Goal: Task Accomplishment & Management: Manage account settings

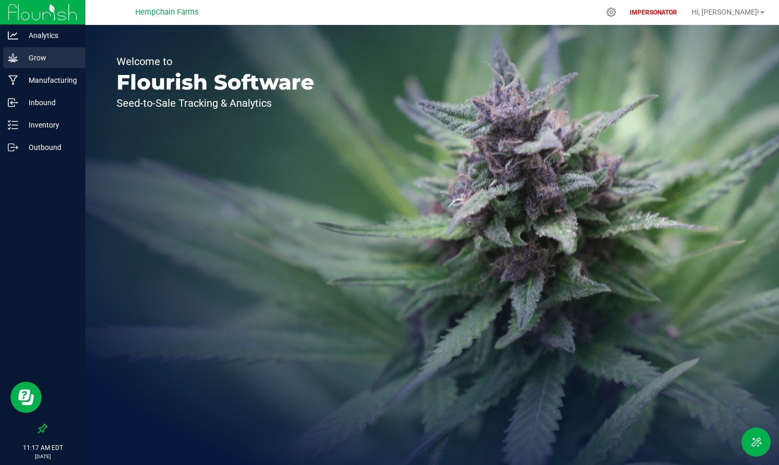
click at [30, 57] on p "Grow" at bounding box center [49, 57] width 62 height 12
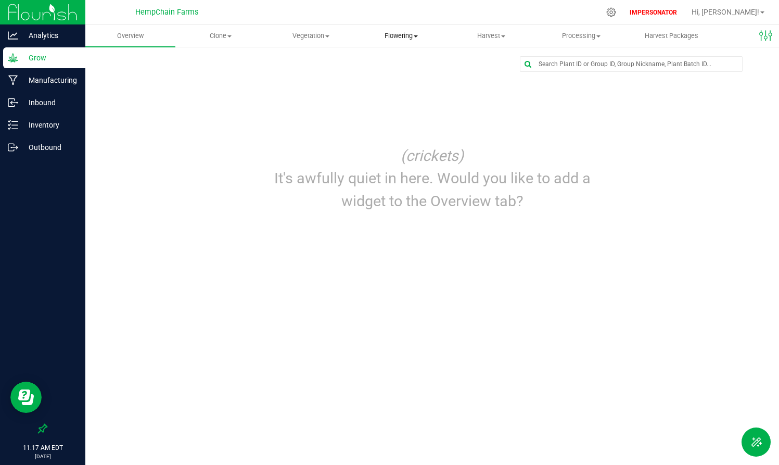
click at [413, 31] on span "Flowering" at bounding box center [400, 35] width 89 height 9
click at [403, 72] on span "Flowering groups" at bounding box center [399, 75] width 86 height 9
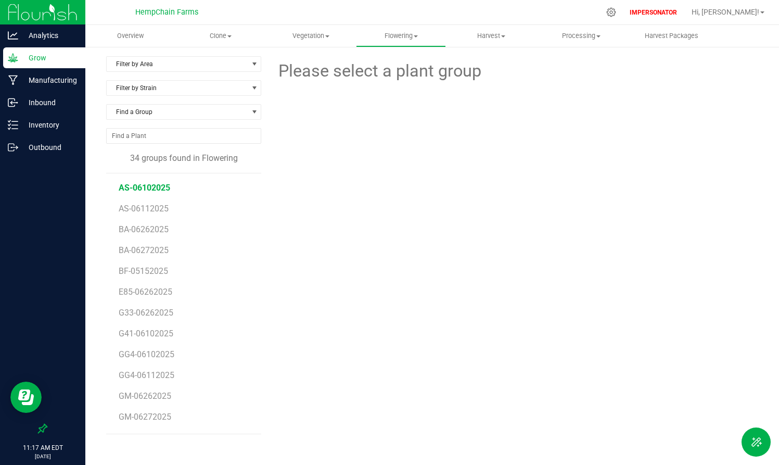
click at [143, 190] on span "AS-06102025" at bounding box center [144, 188] width 51 height 10
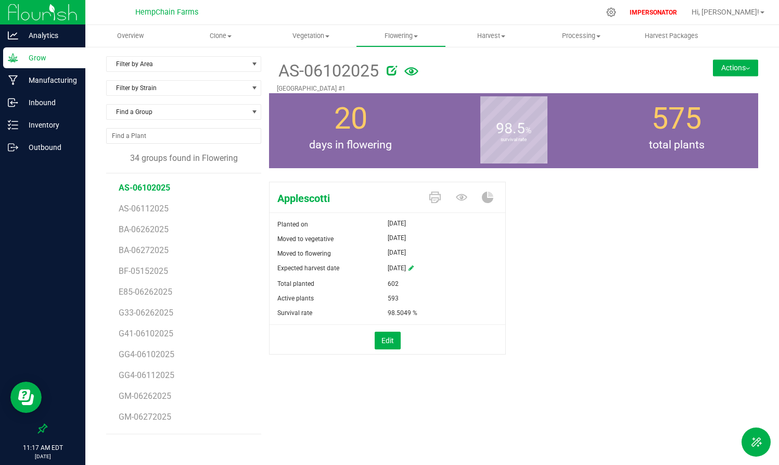
click at [699, 63] on button "Actions" at bounding box center [735, 67] width 45 height 17
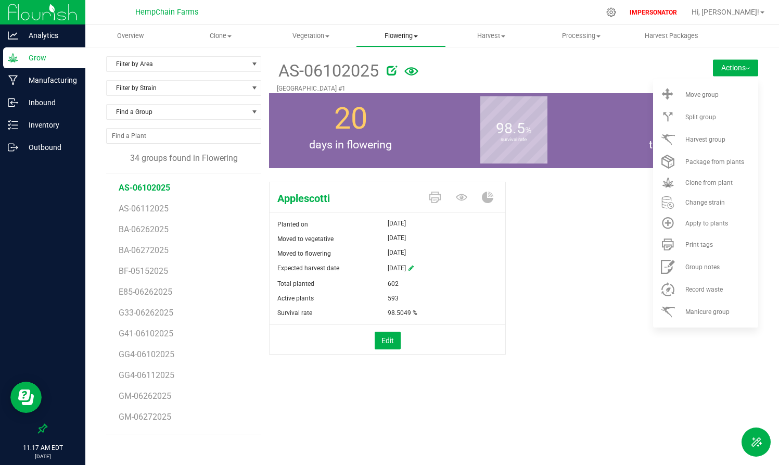
click at [414, 35] on span "Flowering" at bounding box center [400, 35] width 89 height 9
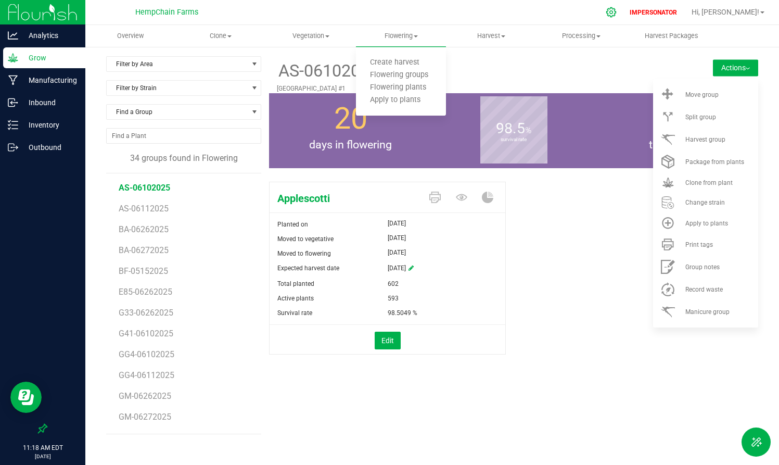
click at [616, 12] on icon at bounding box center [610, 12] width 11 height 11
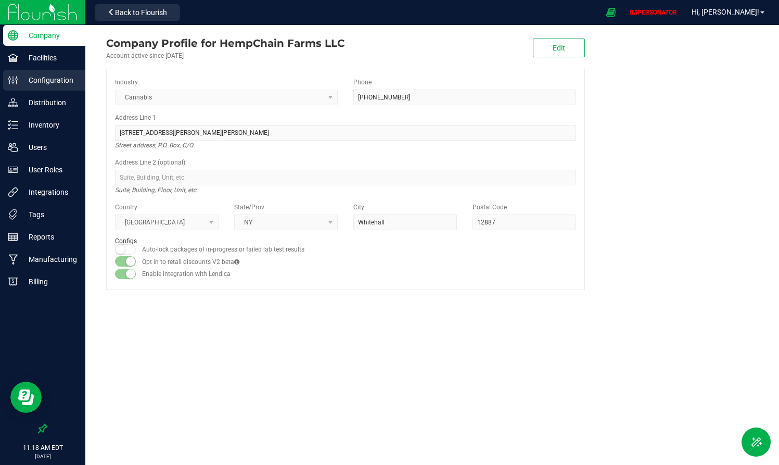
click at [50, 85] on p "Configuration" at bounding box center [49, 80] width 62 height 12
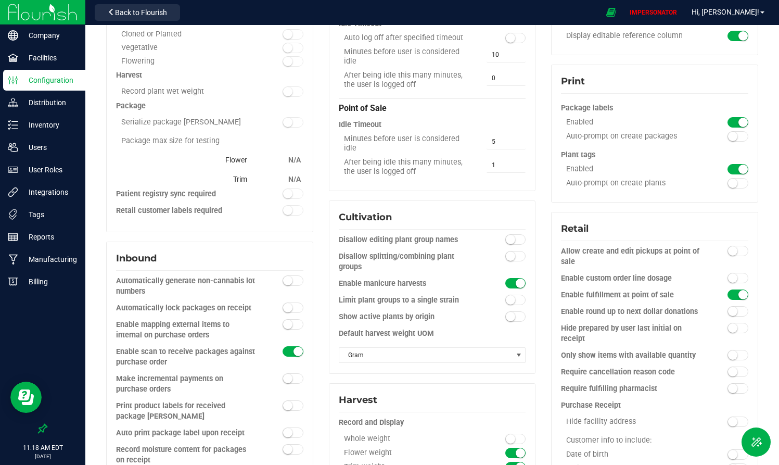
scroll to position [226, 0]
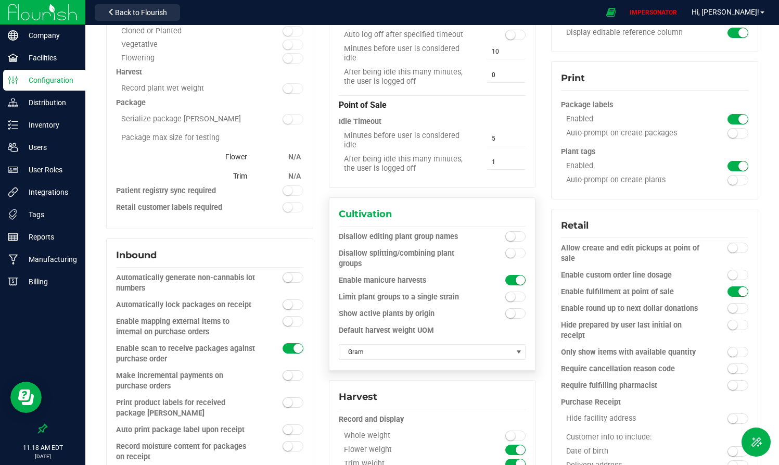
drag, startPoint x: 340, startPoint y: 277, endPoint x: 441, endPoint y: 287, distance: 101.4
click at [441, 287] on div "Enable manicure harvests" at bounding box center [432, 283] width 187 height 17
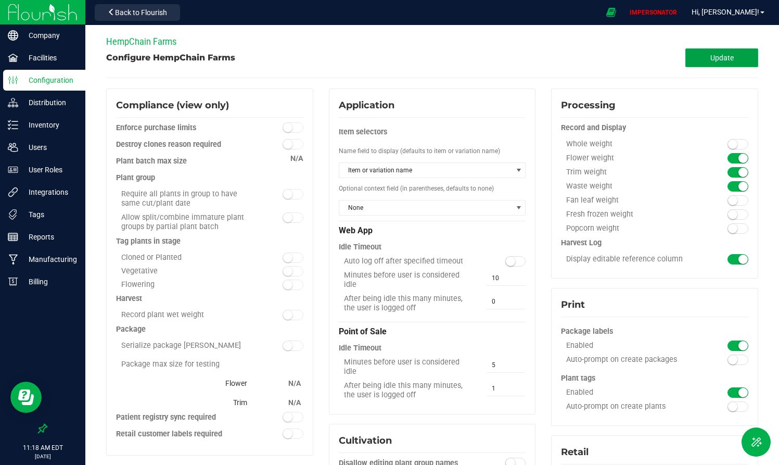
click at [699, 57] on button "Update" at bounding box center [721, 57] width 73 height 19
click at [180, 16] on button "Back to Flourish" at bounding box center [137, 12] width 85 height 17
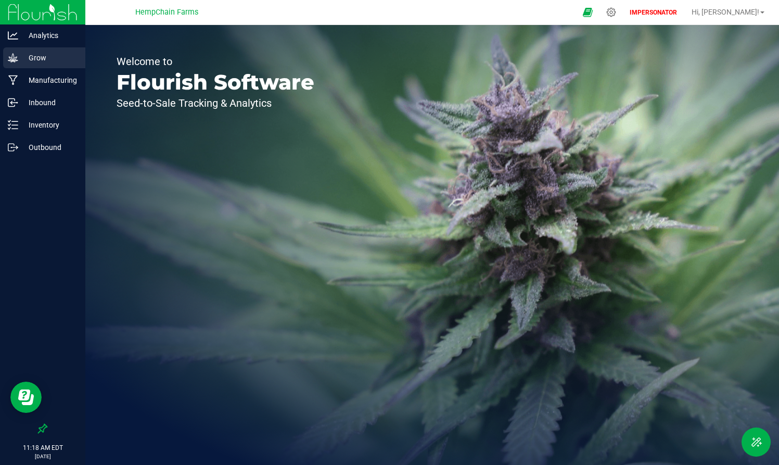
click at [43, 53] on p "Grow" at bounding box center [49, 57] width 62 height 12
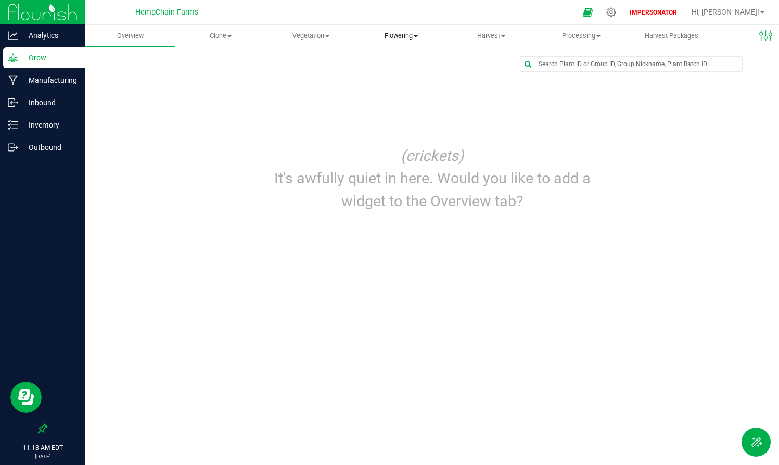
click at [397, 35] on span "Flowering" at bounding box center [400, 35] width 89 height 9
click at [396, 74] on span "Flowering groups" at bounding box center [399, 75] width 86 height 9
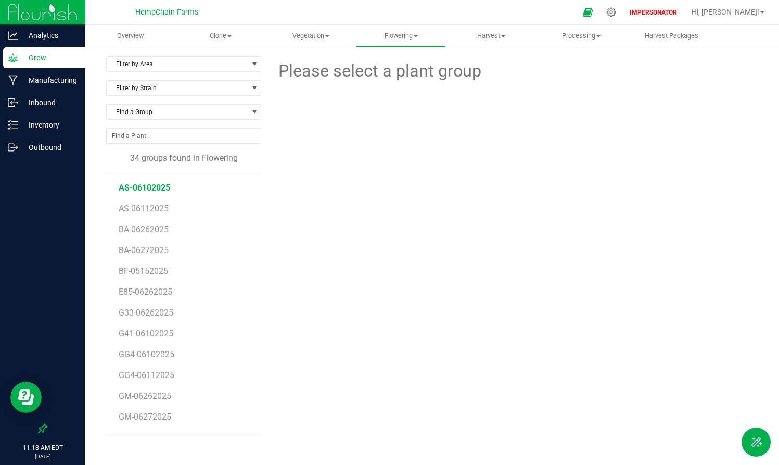
click at [158, 187] on span "AS-06102025" at bounding box center [144, 188] width 51 height 10
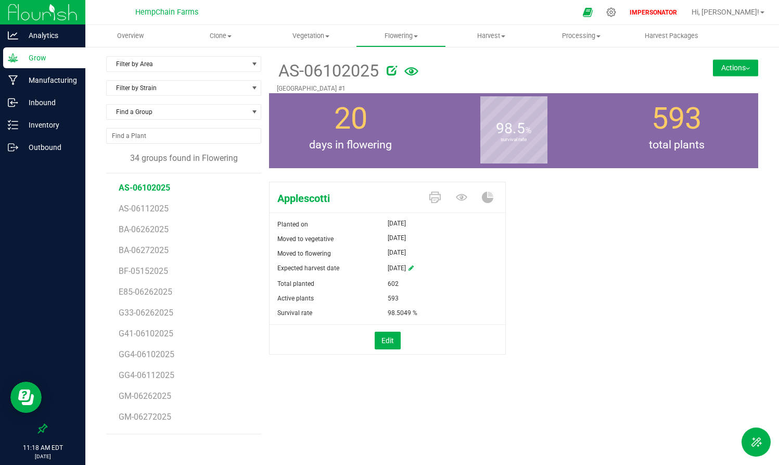
click at [699, 62] on button "Actions" at bounding box center [735, 67] width 45 height 17
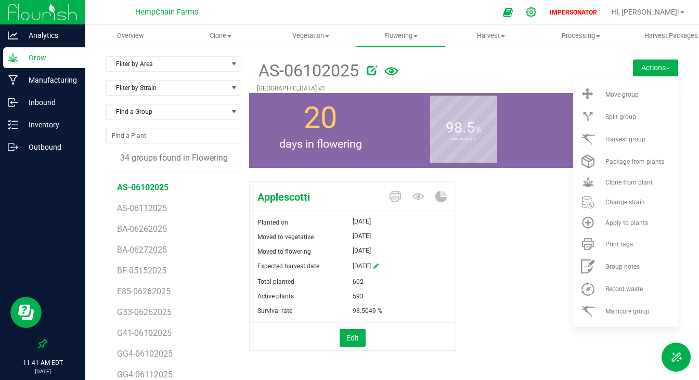
click at [545, 17] on div at bounding box center [532, 12] width 26 height 22
click at [536, 12] on icon at bounding box center [531, 12] width 10 height 10
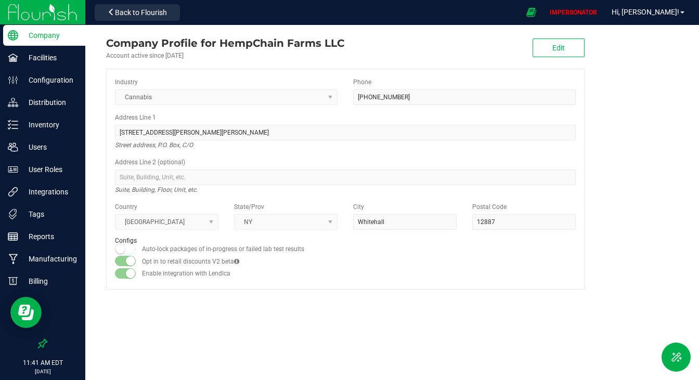
click at [43, 41] on p "Company" at bounding box center [49, 35] width 62 height 12
click at [43, 57] on p "Facilities" at bounding box center [49, 57] width 62 height 12
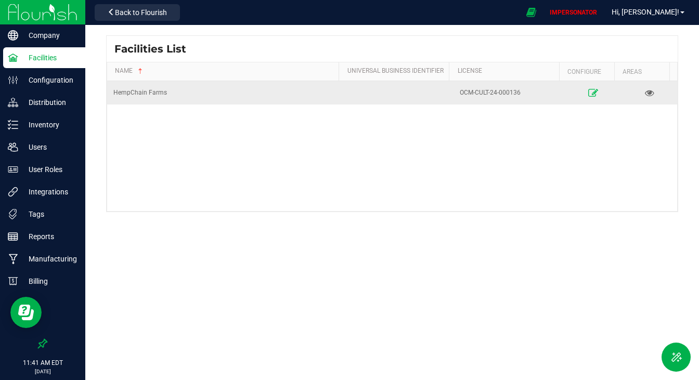
click at [588, 92] on icon at bounding box center [593, 92] width 10 height 7
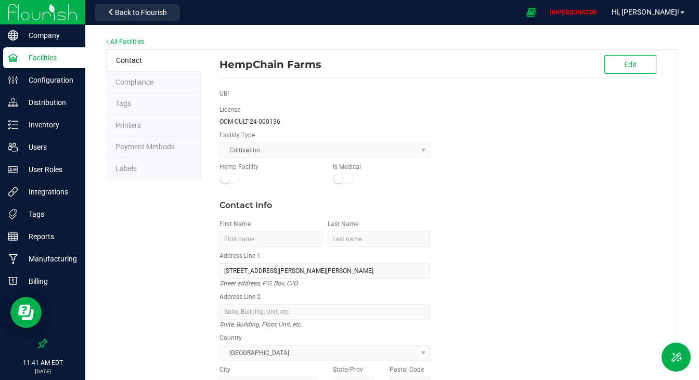
click at [135, 161] on li "Labels" at bounding box center [153, 169] width 95 height 22
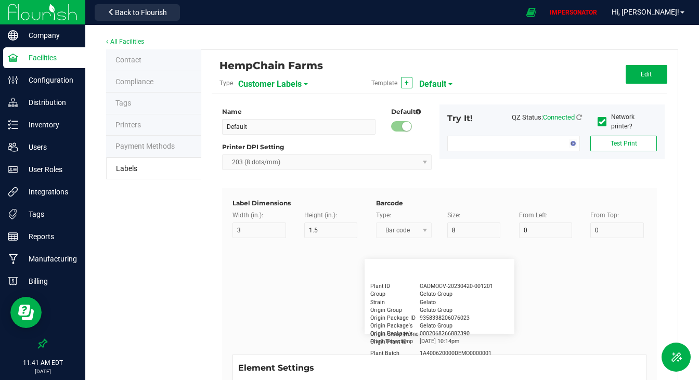
type input "2.25"
type input "1.25"
type input "20"
type input "5"
type input "Customer"
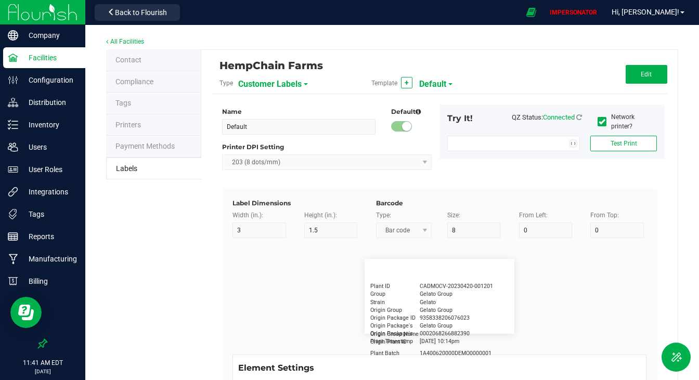
type input "15"
type input "5"
type input "[PERSON_NAME]"
type input "Product"
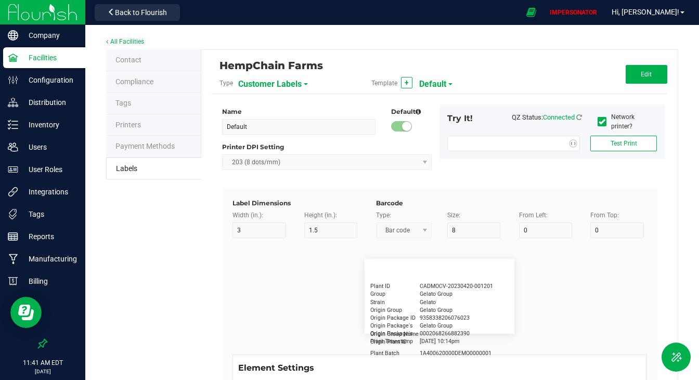
type input "15"
type input "5"
type input "10"
type input "GSC Oil Tincture"
type input "Qty"
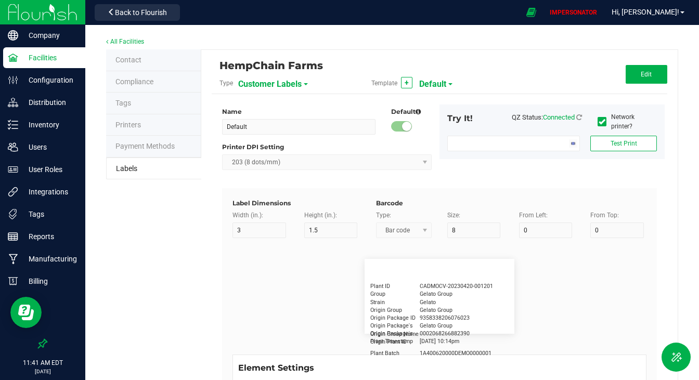
type input "5"
type input "15"
type input "3 ea"
type input "Physician"
type input "15"
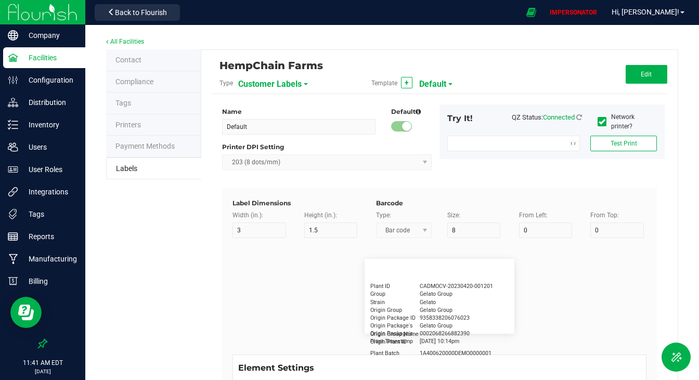
type input "5"
type input "Docfirst Doclast, MD."
type input "Order Date"
type input "15"
type input "5"
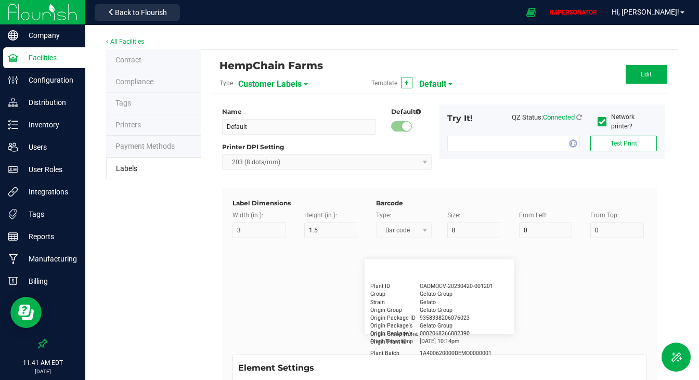
type input "25"
type input "[DATE] 1:17 pm"
type input "Package ID"
type input "15"
type input "5"
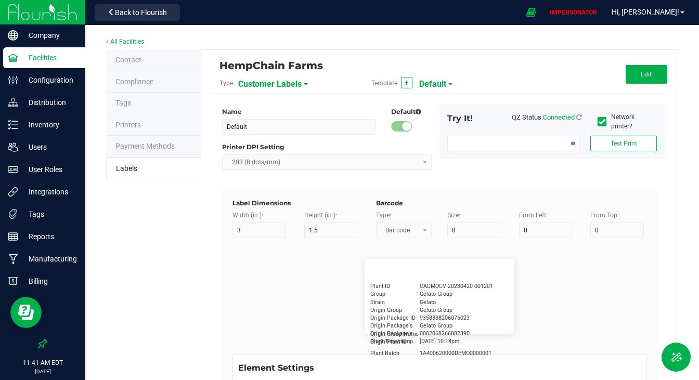
type input "10"
type input "CADMODS-20230420-096"
type input "Lot Number"
type input "15"
type input "5"
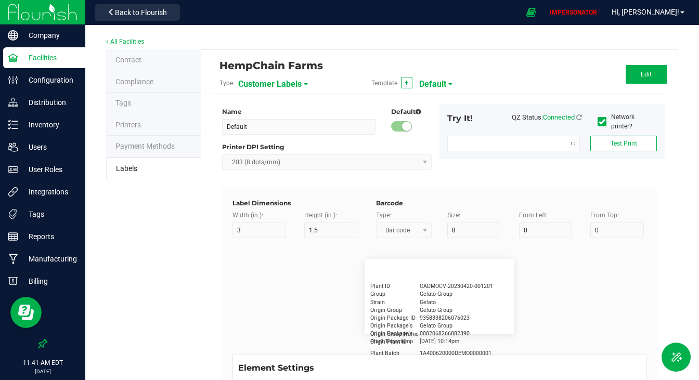
type input "10"
type input "LOTPXGDP-0912"
type input "Warning"
type input "15"
type input "5"
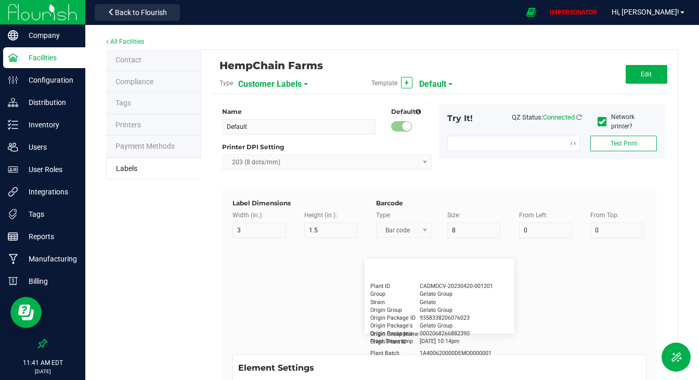
type input "30"
type input "Type Warning Here"
type input "Brand"
type input "15"
type input "5"
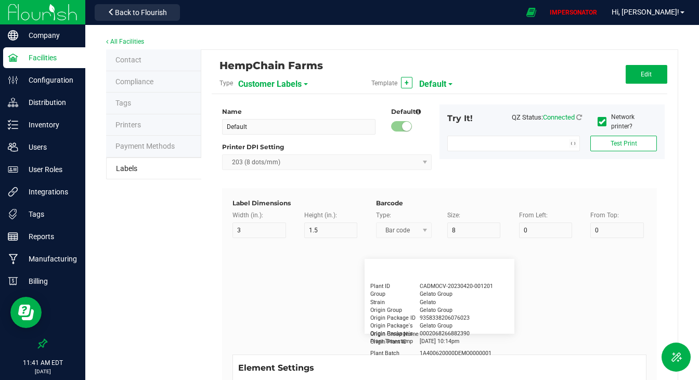
type input "30"
type input "Cannabis Co."
type input "NDC Number"
type input "15"
type input "5"
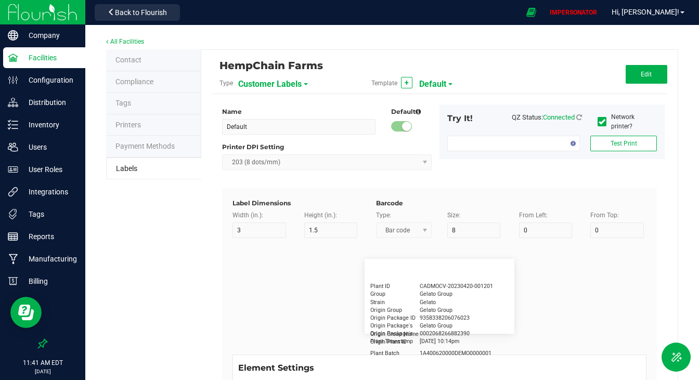
type input "30"
type input "[PHONE_NUMBER]"
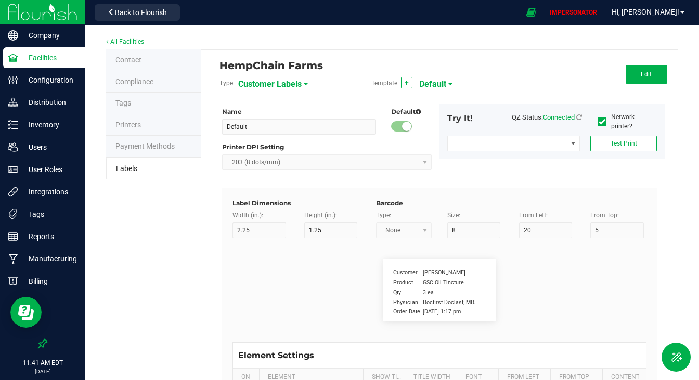
click at [255, 82] on span "Customer Labels" at bounding box center [269, 84] width 63 height 18
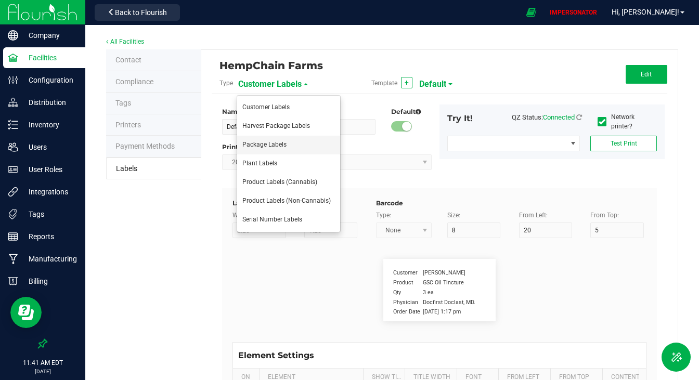
click at [262, 144] on span "Package Labels" at bounding box center [264, 144] width 44 height 7
type input "4"
type input "3"
type input "5"
type input "40"
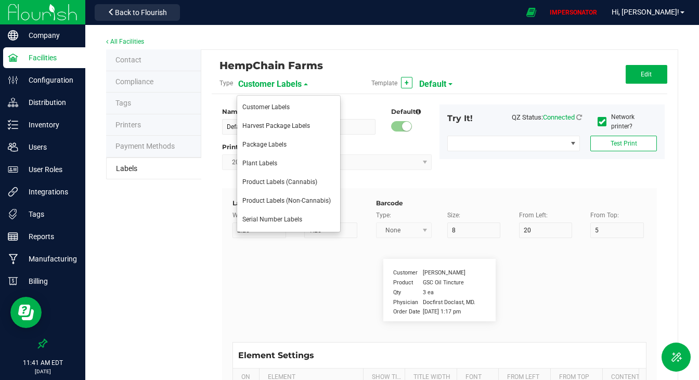
type input "Package ID"
type input "25"
type input "10"
type input "CADMODS-20200420-096"
type input "SKU Name"
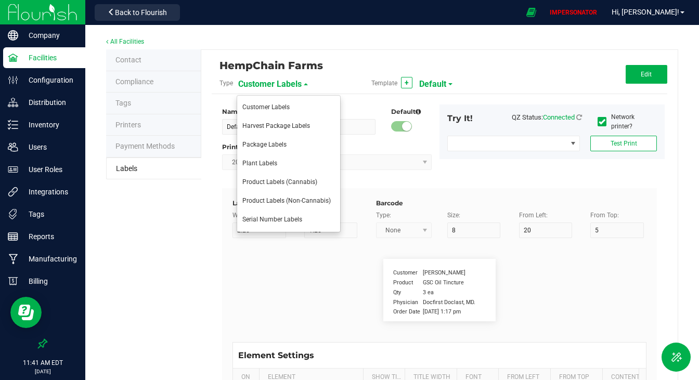
type input "25"
type input "10"
type input "Gelato Pen"
type input "Strain"
type input "25"
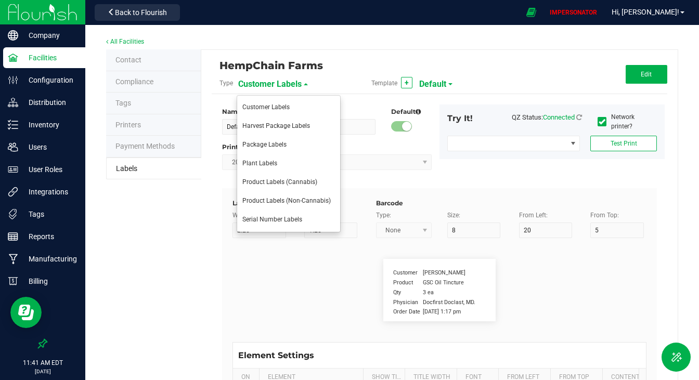
type input "10"
type input "Gelato"
type input "Size"
type input "25"
type input "10"
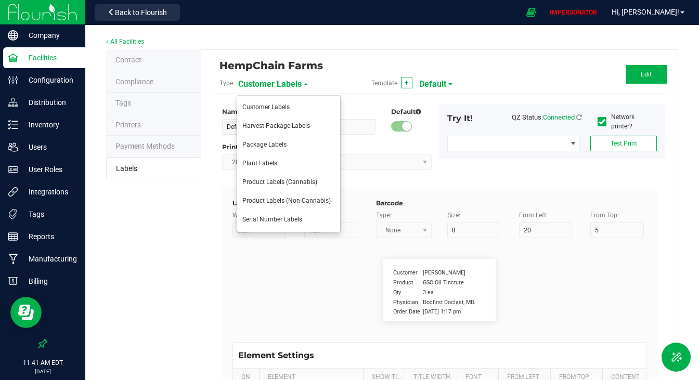
type input "44 ea"
type input "Package Date"
type input "25"
type input "10"
type input "[DATE] 10:14pm"
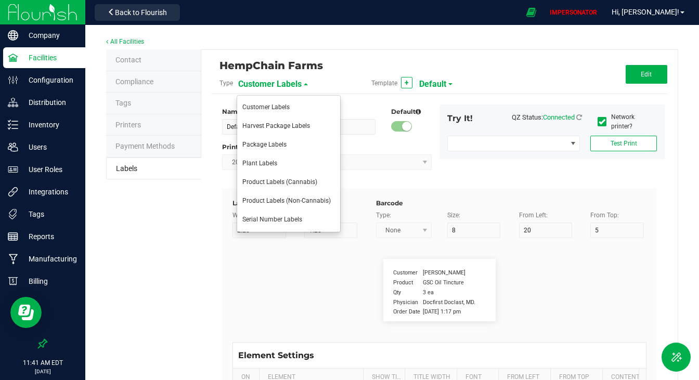
type input "Lot Number"
type input "25"
type input "10"
type input "30"
type input "LOT918234"
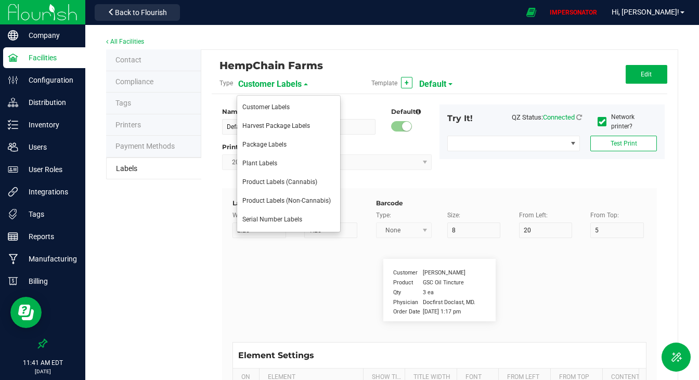
type input "SKU"
type input "25"
type input "10"
type input "30"
type input "42P017"
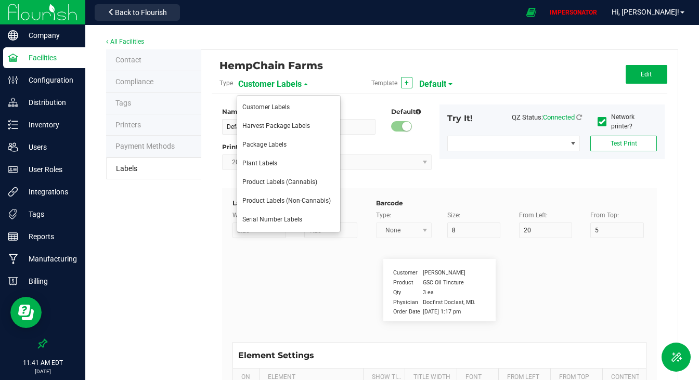
type input "Ref Field 1"
type input "25"
type input "10"
type input "35"
type input "Ref Field 1 Value"
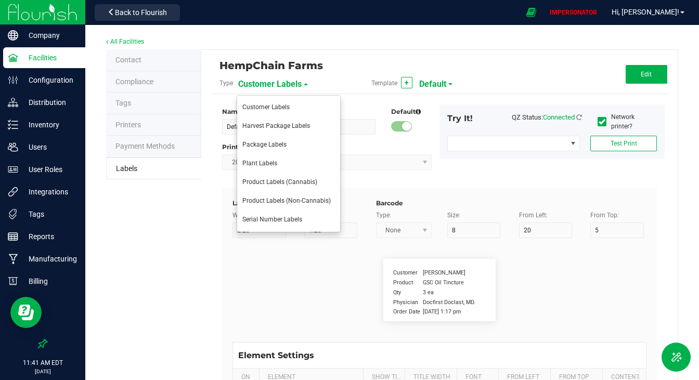
type input "Ref Field 2"
type input "25"
type input "10"
type input "35"
type input "Ref Field 2 Value"
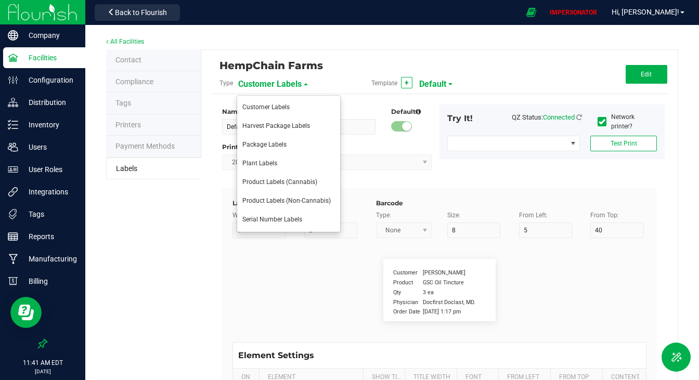
type input "Ref Field 3"
type input "25"
type input "10"
type input "35"
type input "Ref Field 3 Value"
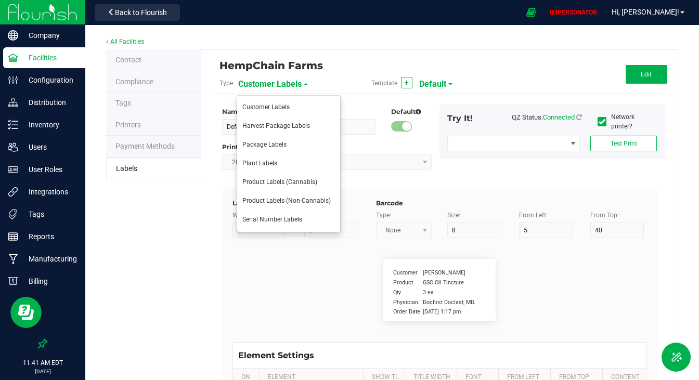
type input "Item Ref Field 1"
type input "25"
type input "10"
type input "35"
type input "Item Ref Field 1 Value"
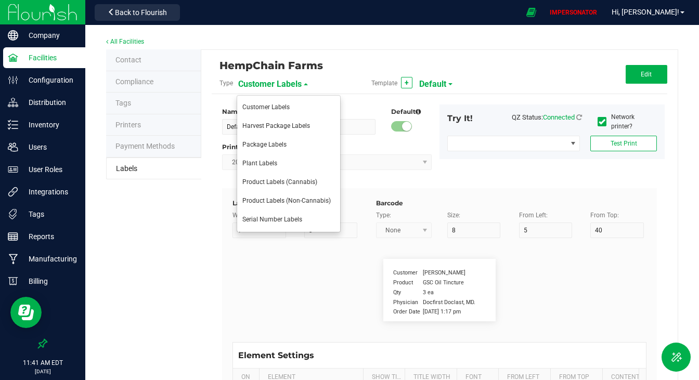
type input "Item Ref Field 2"
type input "25"
type input "10"
type input "35"
type input "Item Ref Field 2 Value"
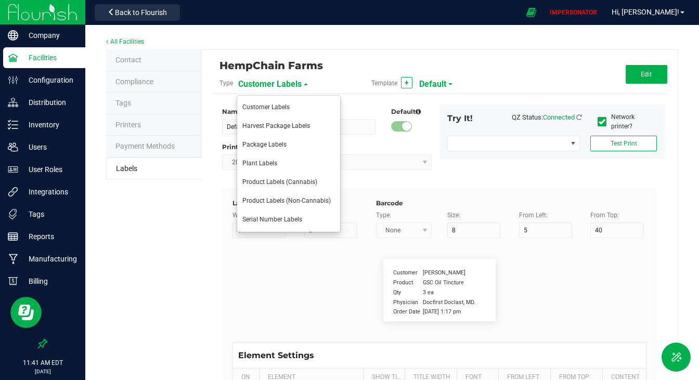
type input "Item Ref Field 3"
type input "25"
type input "10"
type input "35"
type input "Item Ref Field 3 Value"
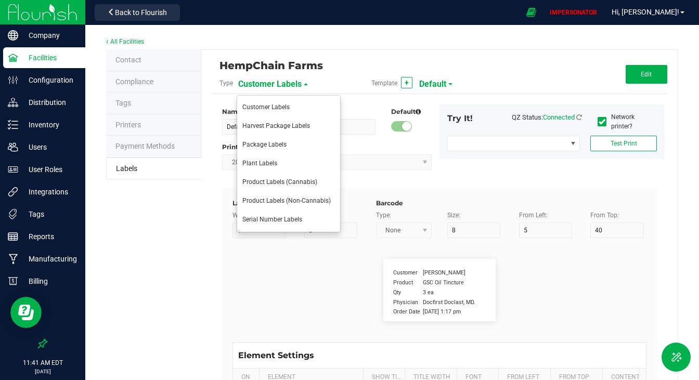
type input "Item Ref Field 4"
type input "25"
type input "10"
type input "35"
type input "Item Ref Field 4 Value"
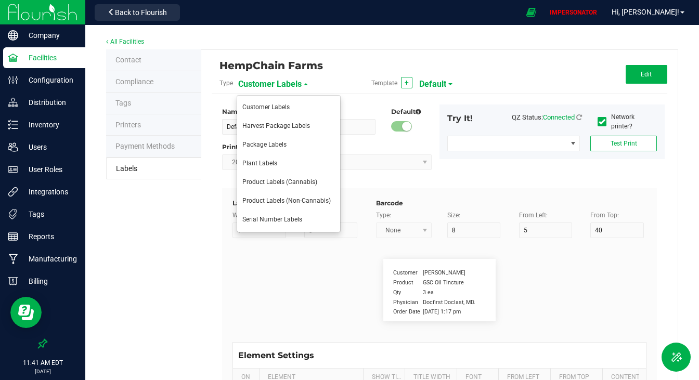
type input "Item Ref Field 5"
type input "25"
type input "10"
type input "35"
type input "Item Ref Field 5 Value"
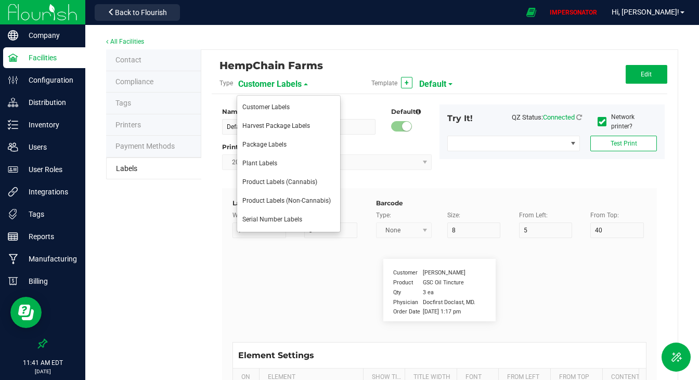
type input "NDC Number"
type input "25"
type input "10"
type input "35"
type input "[PHONE_NUMBER]"
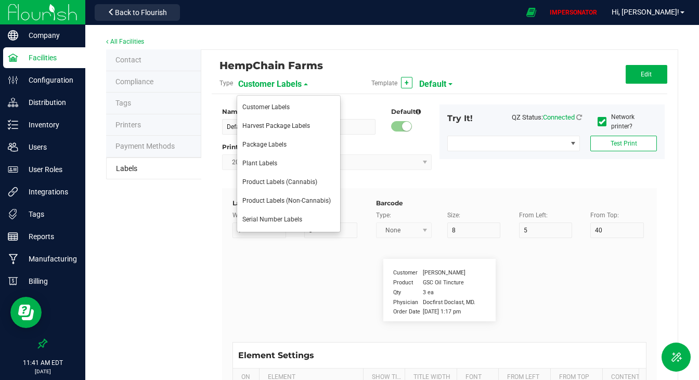
type input "Number of Servings"
type input "25"
type input "10"
type input "35"
type input "4 servings/item"
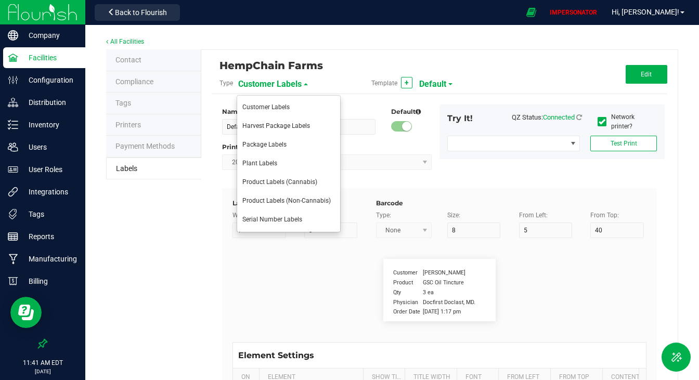
type input "Serving Size"
type input "25"
type input "10"
type input "35"
type input "1 cup"
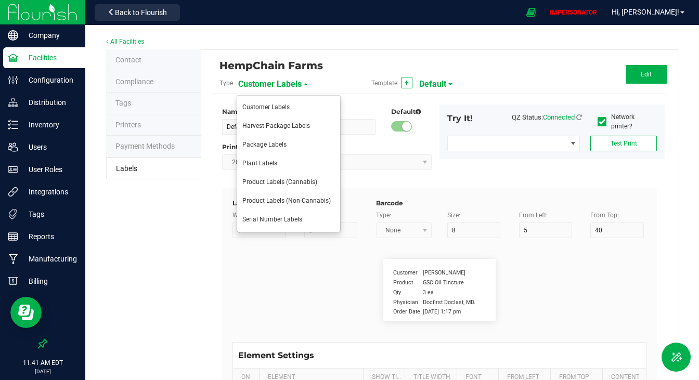
type input "Serving Size (Grams)"
type input "25"
type input "10"
type input "35"
type input "4 g"
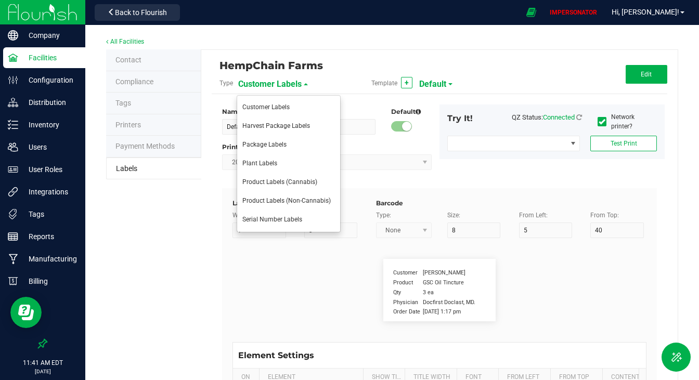
type input "Item Ingredients"
type input "25"
type input "10"
type input "35"
type input "Ingredient one, ingredient two"
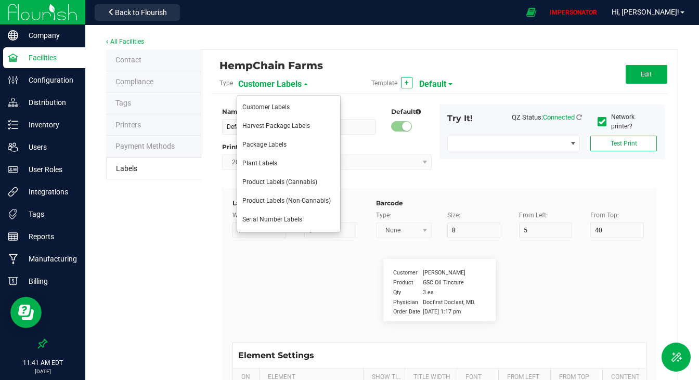
type input "Allergens"
type input "25"
type input "10"
type input "35"
type input "Tree Nuts, Soy, Wheat"
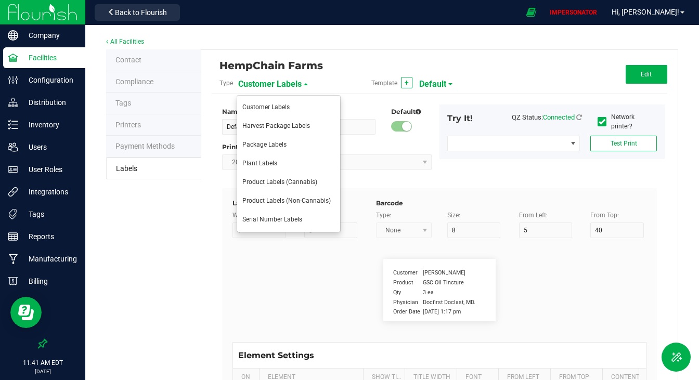
type input "Feel"
type input "25"
type input "10"
type input "35"
type input "Relaxed"
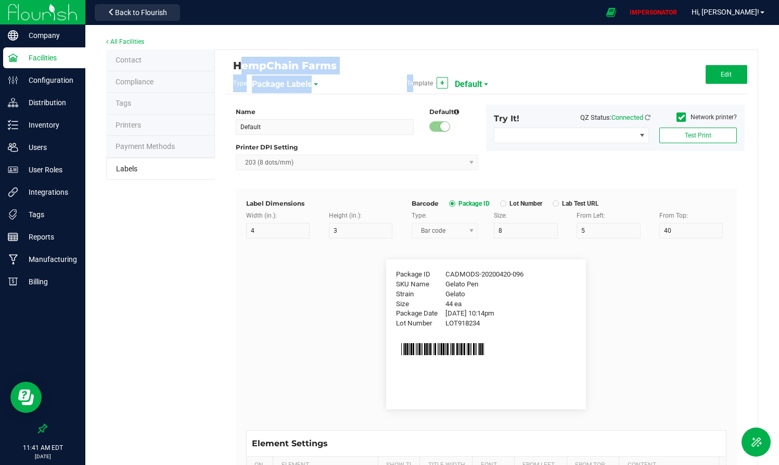
drag, startPoint x: 224, startPoint y: 61, endPoint x: 417, endPoint y: 91, distance: 194.8
click at [414, 90] on div "HempChain Farms Type Package Labels Template + Default" at bounding box center [399, 74] width 348 height 35
click at [582, 47] on div "All Facilities" at bounding box center [432, 42] width 652 height 14
click at [699, 86] on div "HempChain Farms Type Package Labels Template + Default Edit" at bounding box center [486, 77] width 522 height 34
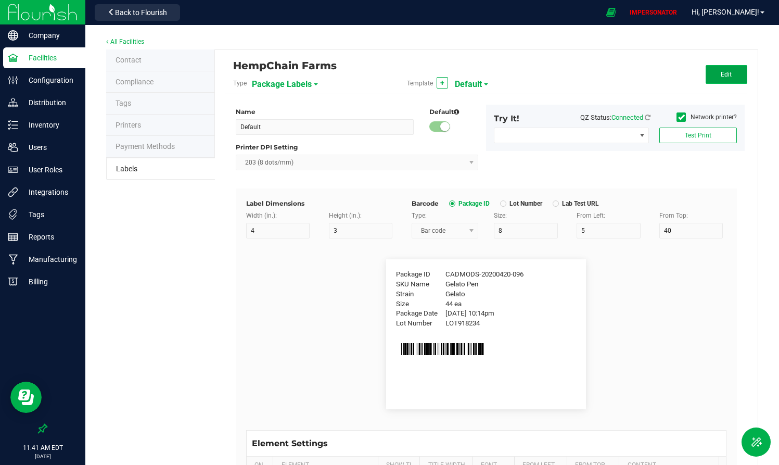
click at [699, 74] on span "Edit" at bounding box center [725, 74] width 11 height 7
click at [456, 85] on span "Default" at bounding box center [456, 84] width 27 height 18
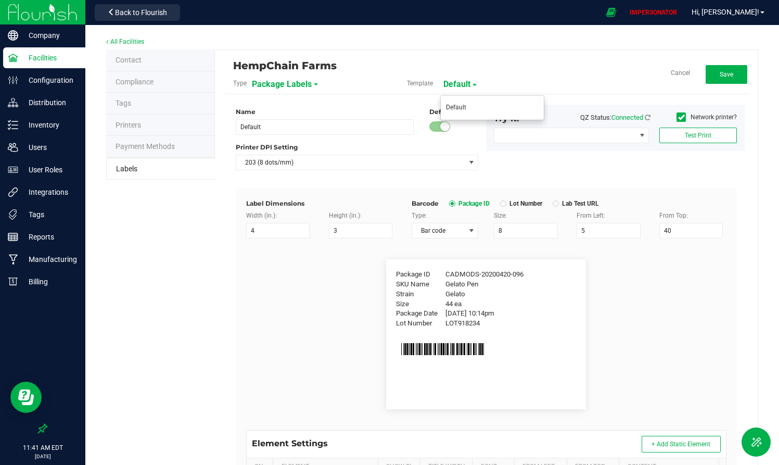
click at [523, 89] on div "Template Default" at bounding box center [486, 83] width 174 height 18
click at [671, 71] on link "Cancel" at bounding box center [680, 73] width 19 height 9
click at [441, 85] on button "+" at bounding box center [441, 82] width 11 height 11
type input "New Template"
type input "CADMODS-20230420-096"
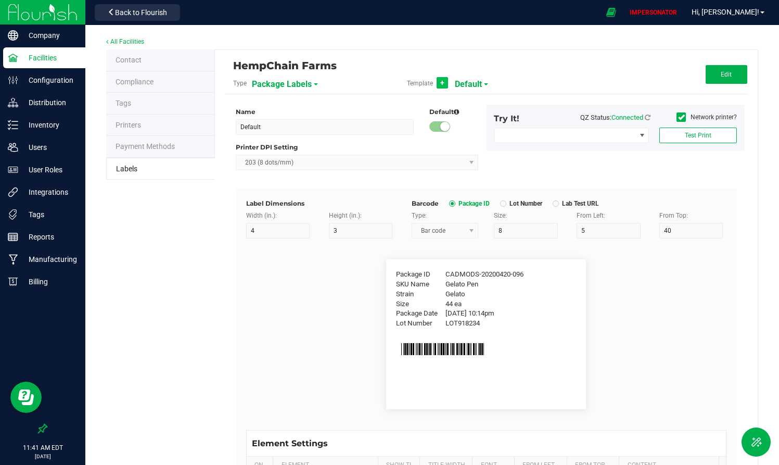
type input "[DATE] 10:14pm"
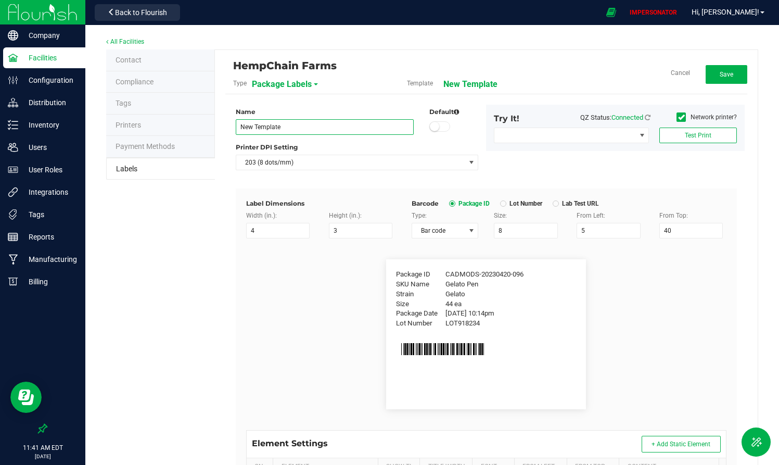
drag, startPoint x: 285, startPoint y: 128, endPoint x: 214, endPoint y: 124, distance: 71.4
click at [215, 124] on div "HempChain Farms Type Package Labels Template New Template Cancel Save Name New …" at bounding box center [486, 335] width 543 height 570
type input "I"
type input "WIP"
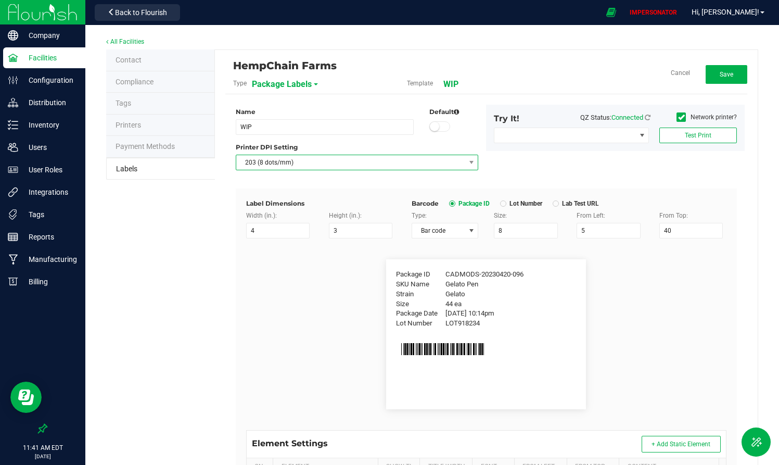
click at [300, 161] on span "203 (8 dots/mm)" at bounding box center [350, 162] width 229 height 15
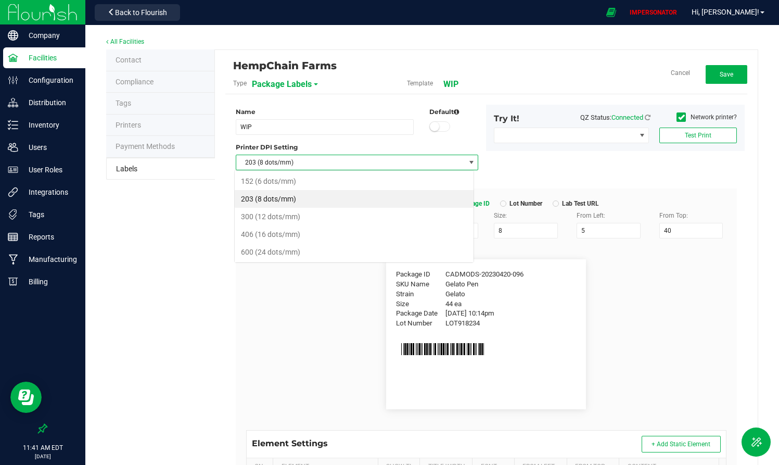
scroll to position [16, 239]
click at [363, 145] on div "Printer DPI Setting" at bounding box center [357, 147] width 243 height 9
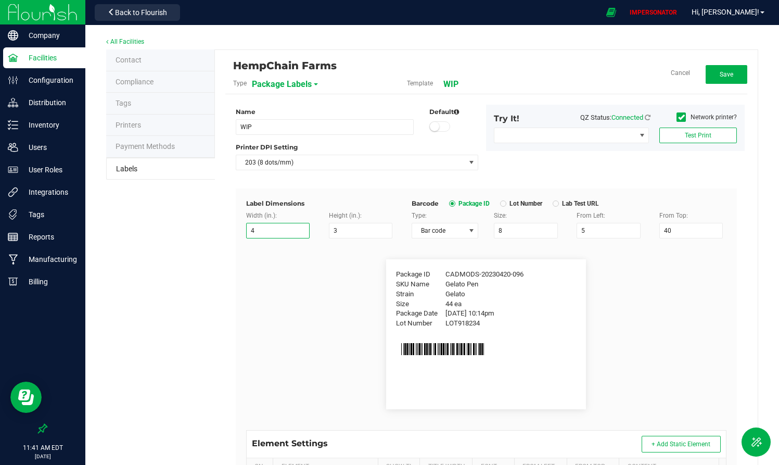
drag, startPoint x: 263, startPoint y: 236, endPoint x: 217, endPoint y: 227, distance: 46.0
click at [217, 227] on div "HempChain Farms Type Package Labels Template WIP Cancel Save Name WIP Default P…" at bounding box center [486, 335] width 543 height 570
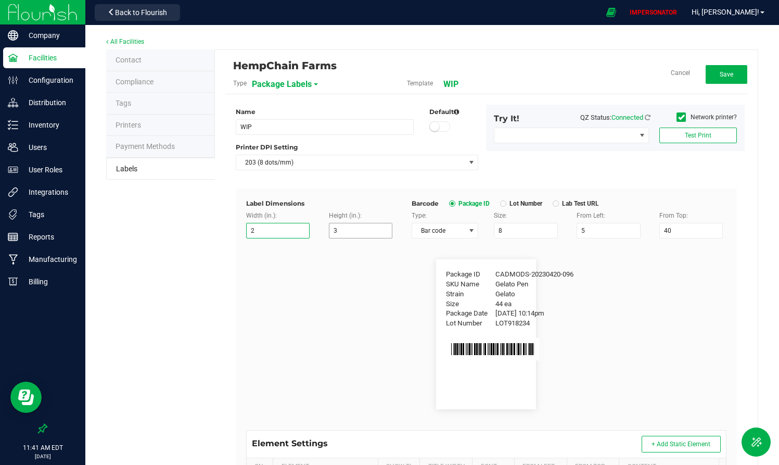
type input "2"
drag, startPoint x: 341, startPoint y: 236, endPoint x: 303, endPoint y: 228, distance: 38.7
click at [303, 228] on div "Width (in.): 2 Height (in.): 3" at bounding box center [320, 225] width 165 height 28
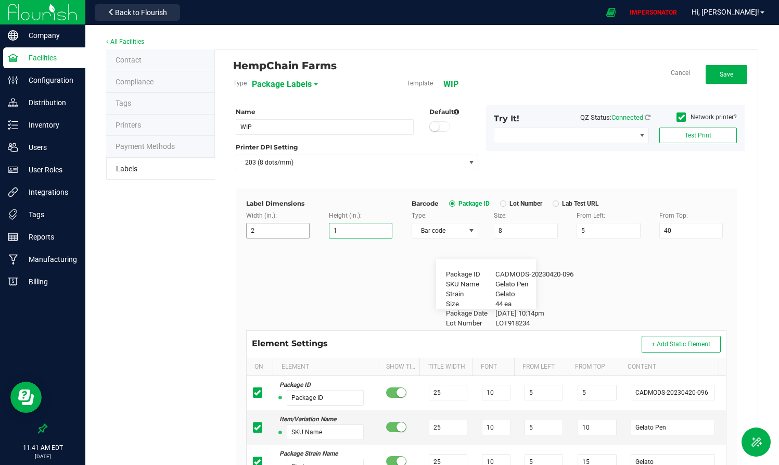
type input "1"
click at [269, 233] on input "2" at bounding box center [277, 231] width 63 height 16
drag, startPoint x: 347, startPoint y: 228, endPoint x: 305, endPoint y: 228, distance: 41.6
click at [305, 228] on div "Width (in.): 2 Height (in.): 1" at bounding box center [320, 225] width 165 height 28
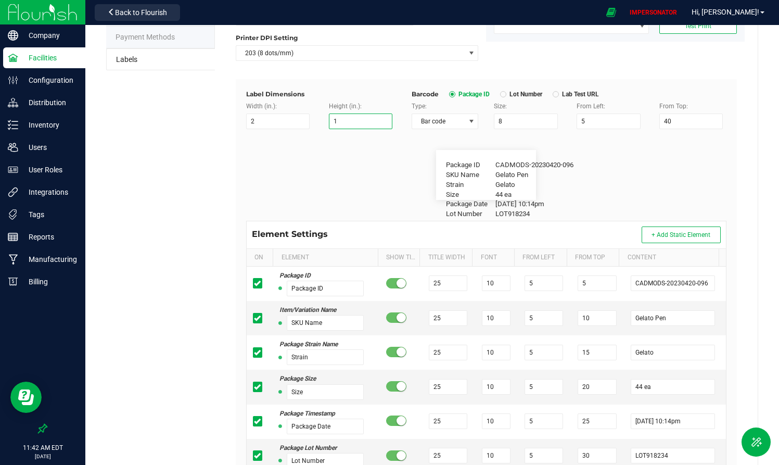
scroll to position [108, 0]
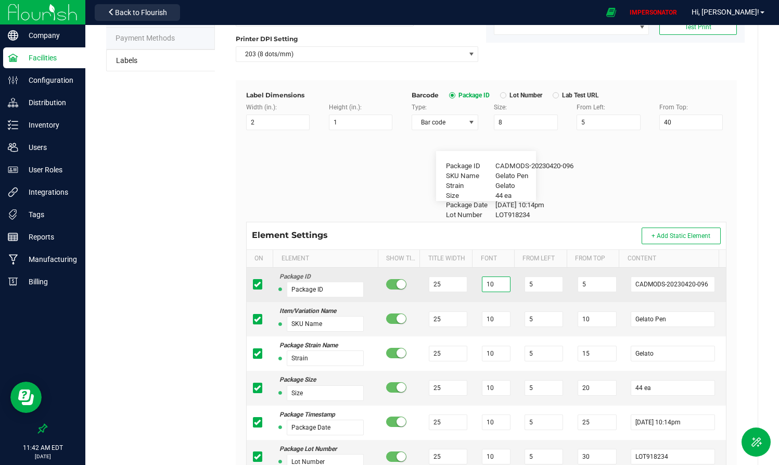
drag, startPoint x: 486, startPoint y: 286, endPoint x: 472, endPoint y: 286, distance: 14.0
click at [475, 286] on td "10" at bounding box center [496, 284] width 43 height 34
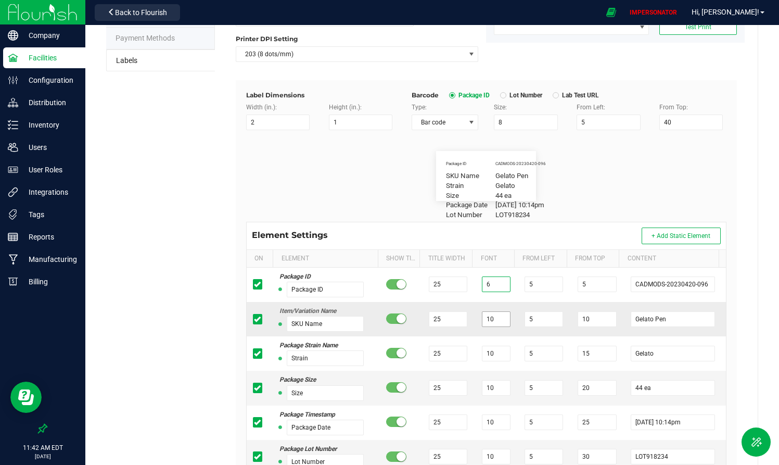
type input "6"
drag, startPoint x: 487, startPoint y: 316, endPoint x: 479, endPoint y: 317, distance: 8.9
click at [482, 317] on input "10" at bounding box center [496, 319] width 29 height 16
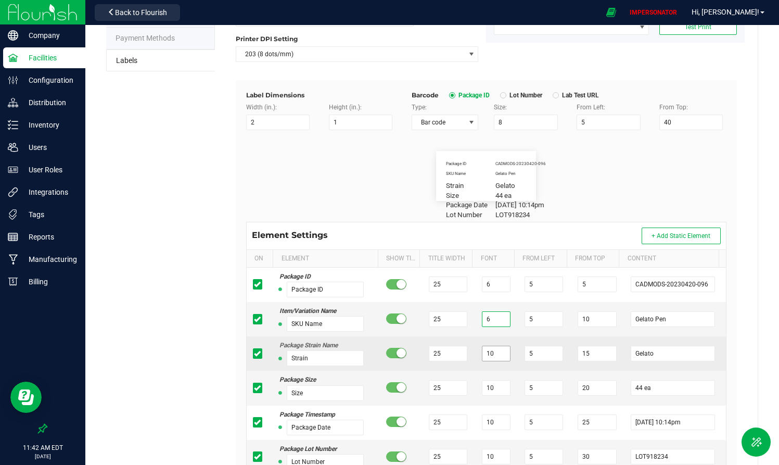
type input "6"
drag, startPoint x: 484, startPoint y: 354, endPoint x: 477, endPoint y: 354, distance: 6.8
click at [482, 354] on input "10" at bounding box center [496, 353] width 29 height 16
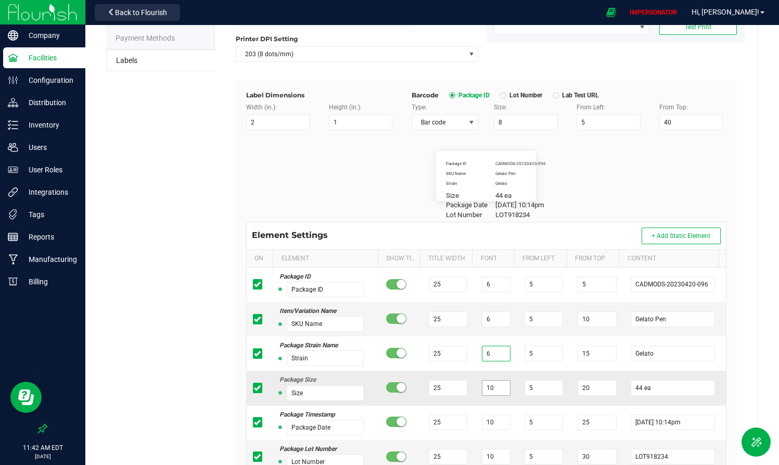
type input "6"
drag, startPoint x: 491, startPoint y: 388, endPoint x: 428, endPoint y: 388, distance: 62.9
click at [428, 380] on tr "Package Size Size 25 10 5 20 44 ea" at bounding box center [486, 387] width 479 height 34
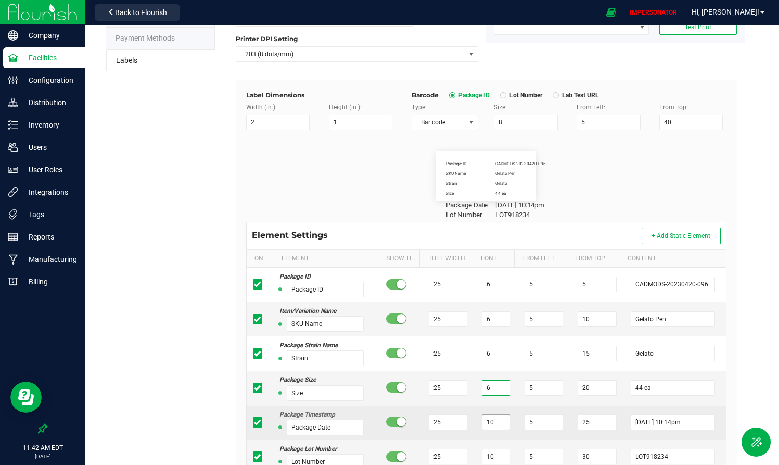
type input "6"
drag, startPoint x: 488, startPoint y: 424, endPoint x: 445, endPoint y: 424, distance: 43.2
click at [445, 380] on tr "Package Timestamp Package Date 25 10 5 25 [DATE] 10:14pm" at bounding box center [486, 422] width 479 height 34
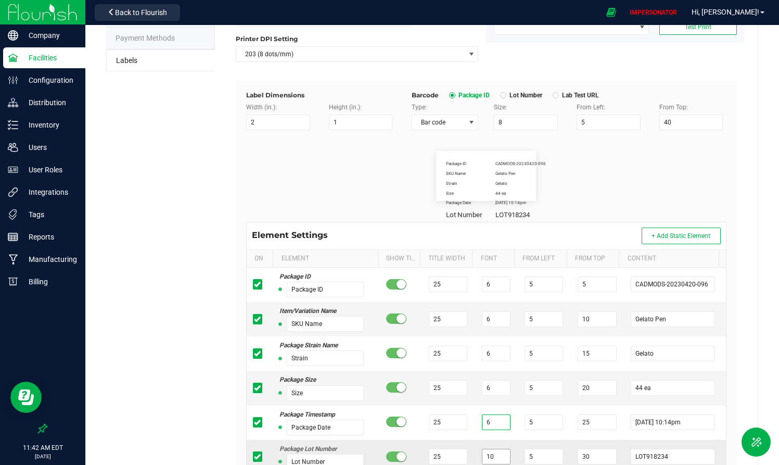
type input "6"
drag, startPoint x: 488, startPoint y: 455, endPoint x: 441, endPoint y: 455, distance: 46.8
click at [441, 380] on tr "Package Lot Number Lot Number 25 10 5 30 LOT918234" at bounding box center [486, 457] width 479 height 34
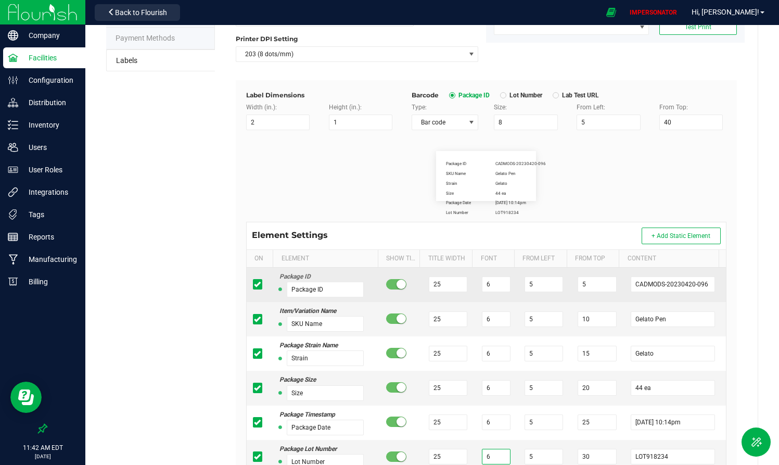
type input "6"
drag, startPoint x: 278, startPoint y: 277, endPoint x: 352, endPoint y: 276, distance: 73.9
click at [352, 276] on div "Package ID" at bounding box center [321, 277] width 84 height 10
drag, startPoint x: 324, startPoint y: 291, endPoint x: 265, endPoint y: 291, distance: 59.3
click at [265, 291] on tr "Package ID Package ID 25 6 5 5 CADMODS-20230420-096" at bounding box center [486, 284] width 479 height 34
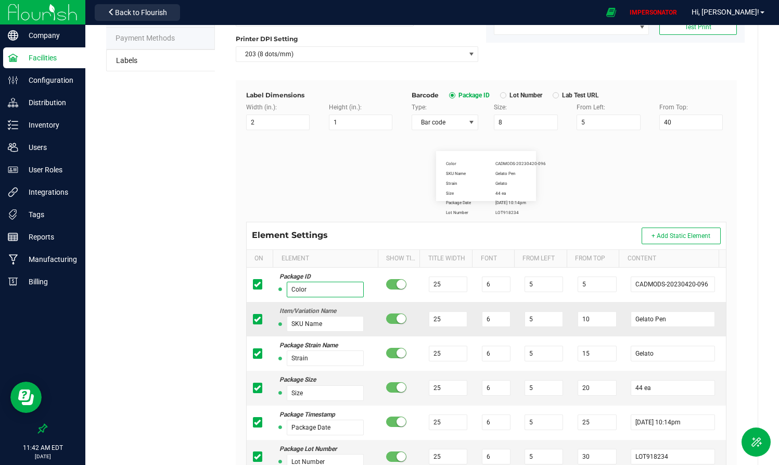
type input "Color"
click at [339, 306] on div "Item/Variation Name" at bounding box center [321, 311] width 84 height 10
drag, startPoint x: 321, startPoint y: 324, endPoint x: 241, endPoint y: 322, distance: 80.6
click at [241, 322] on div "Label Dimensions Width (in.): 2 Height (in.): 1 Barcode Package ID Lot Number L…" at bounding box center [486, 326] width 501 height 493
drag, startPoint x: 323, startPoint y: 321, endPoint x: 265, endPoint y: 321, distance: 57.7
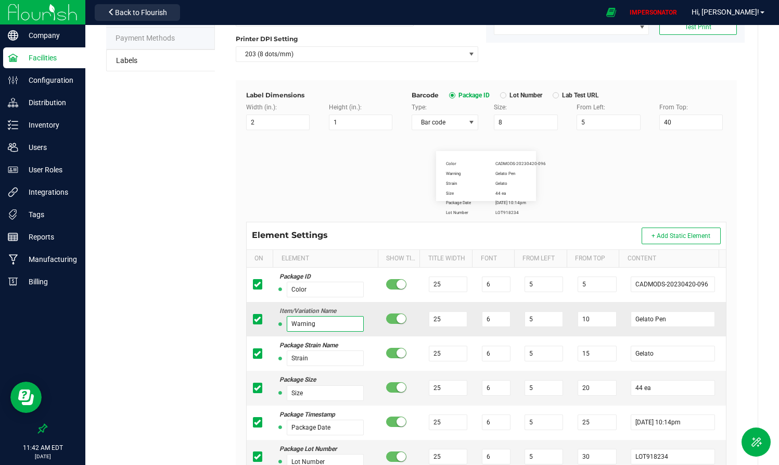
click at [265, 321] on tr "Item/Variation Name Warning 25 6 5 10 Gelato Pen" at bounding box center [486, 319] width 479 height 34
click at [317, 323] on input "Warning" at bounding box center [325, 324] width 77 height 16
type input "W"
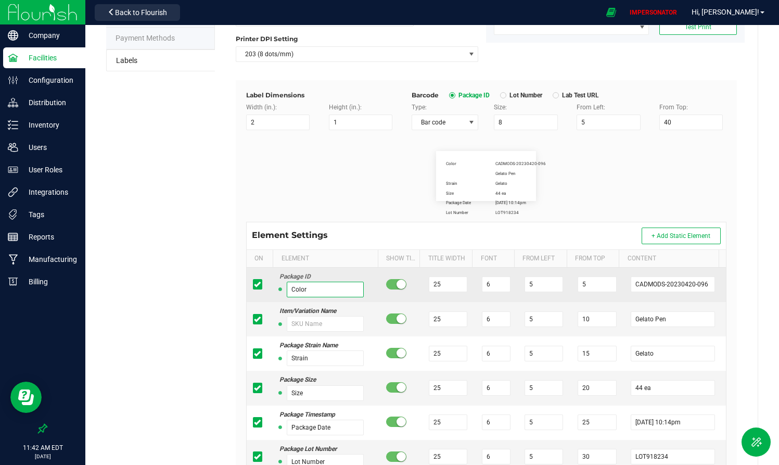
drag, startPoint x: 315, startPoint y: 290, endPoint x: 262, endPoint y: 288, distance: 52.6
click at [262, 288] on tr "Package ID Color 25 6 5 5 CADMODS-20230420-096" at bounding box center [486, 284] width 479 height 34
click at [315, 286] on input "text" at bounding box center [325, 289] width 77 height 16
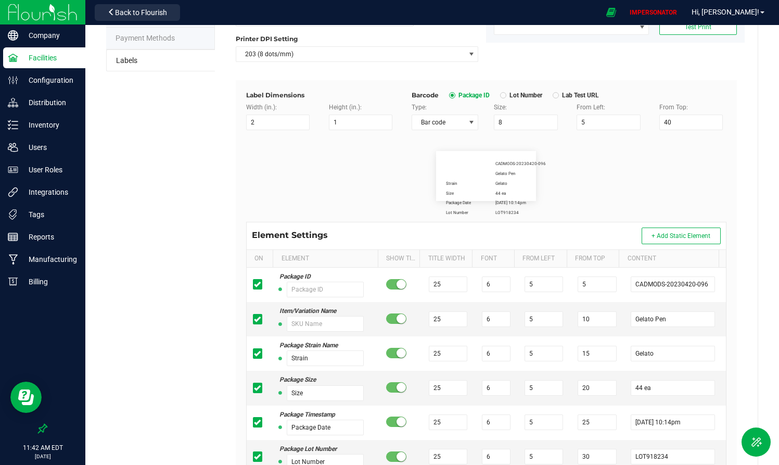
click at [351, 227] on div "Element Settings + Add Static Element" at bounding box center [486, 235] width 479 height 27
drag, startPoint x: 678, startPoint y: 459, endPoint x: 573, endPoint y: 444, distance: 106.7
click at [573, 380] on tr "Package Lot Number Lot Number 25 6 5 30 LOT918234" at bounding box center [486, 457] width 479 height 34
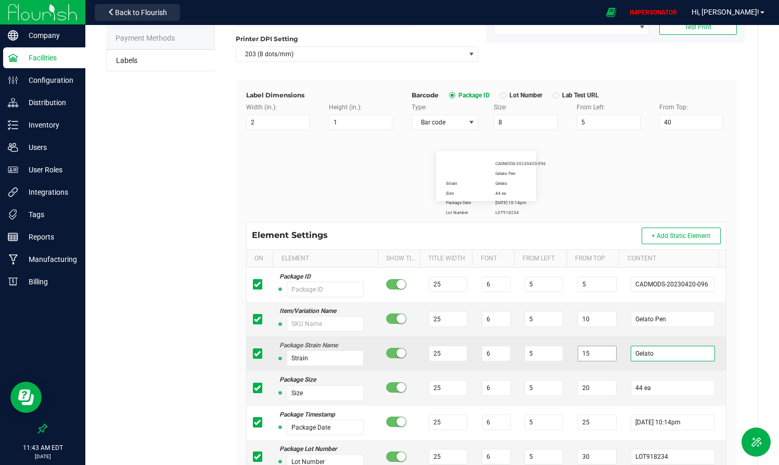
drag, startPoint x: 643, startPoint y: 353, endPoint x: 595, endPoint y: 352, distance: 47.9
click at [595, 352] on tr "Package Strain Name Strain 25 6 5 15 Gelato" at bounding box center [486, 353] width 479 height 34
click at [687, 355] on input "Blueberry Muffins" at bounding box center [672, 353] width 84 height 16
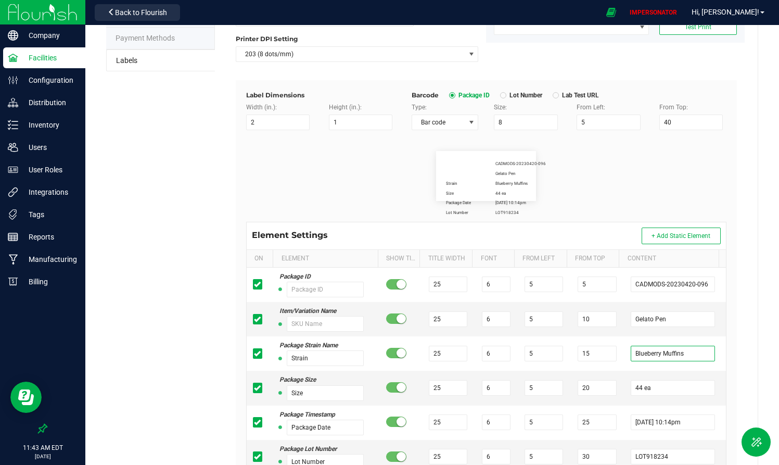
type input "Blueberry Muffins"
drag, startPoint x: 486, startPoint y: 180, endPoint x: 529, endPoint y: 184, distance: 43.4
click at [529, 184] on div "CADMODS-20230420-096 Gelato Pen Strain Blueberry Muffins Size 44 ea Package Dat…" at bounding box center [486, 176] width 100 height 50
click at [515, 182] on span "Blueberry Muffins" at bounding box center [511, 183] width 32 height 6
drag, startPoint x: 522, startPoint y: 185, endPoint x: 495, endPoint y: 185, distance: 27.0
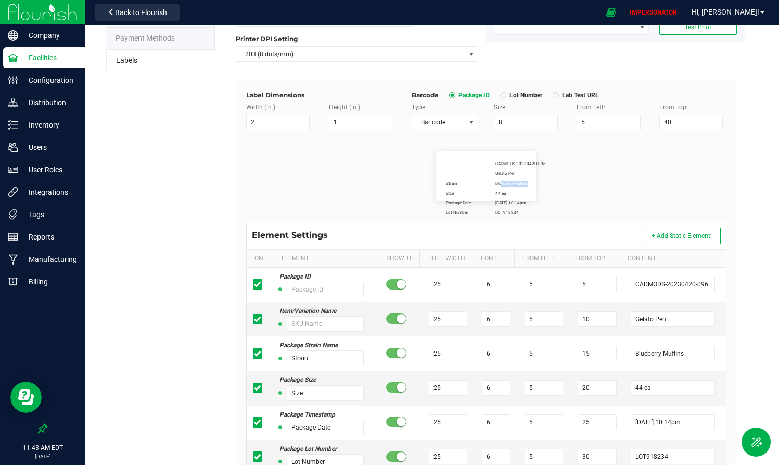
click at [495, 185] on span "Blueberry Muffins" at bounding box center [511, 183] width 32 height 6
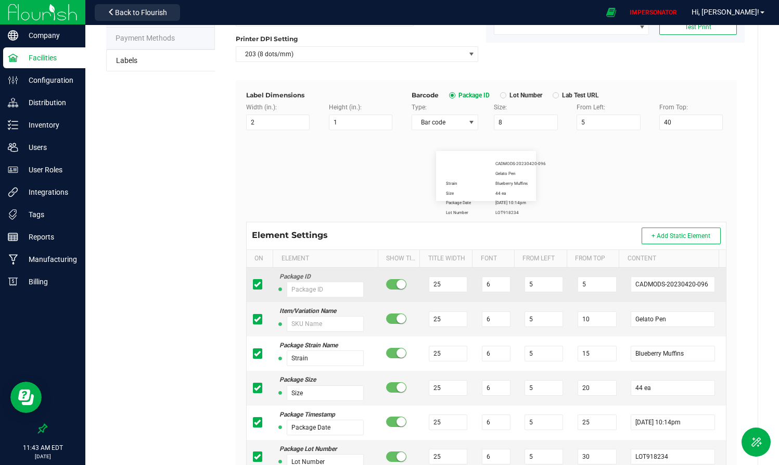
click at [396, 287] on small at bounding box center [400, 283] width 9 height 9
click at [395, 285] on span at bounding box center [396, 284] width 21 height 10
click at [330, 284] on input "text" at bounding box center [325, 289] width 77 height 16
type input "Package ID"
click at [396, 285] on small at bounding box center [400, 283] width 9 height 9
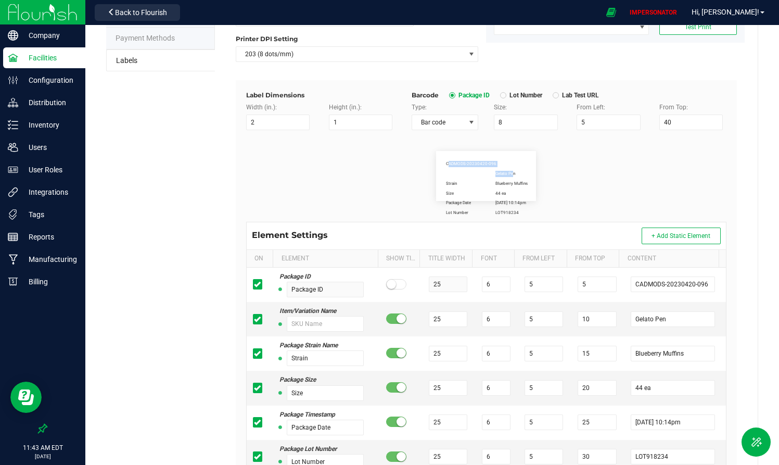
drag, startPoint x: 440, startPoint y: 156, endPoint x: 501, endPoint y: 175, distance: 64.2
click at [505, 175] on div "CADMODS-20230420-096 Gelato Pen Strain Blueberry Muffins Size 44 ea Package Dat…" at bounding box center [486, 176] width 100 height 50
click at [496, 165] on div "CADMODS-20230420-096 Gelato Pen Strain Blueberry Muffins Size 44 ea Package Dat…" at bounding box center [486, 176] width 100 height 50
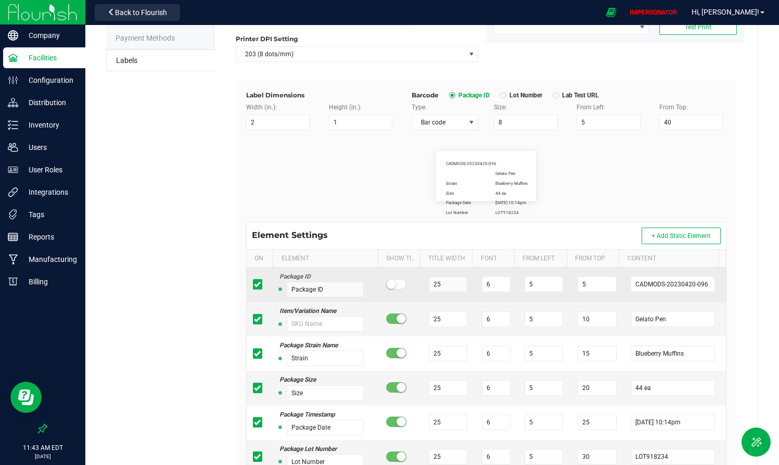
click at [389, 284] on small at bounding box center [390, 283] width 9 height 9
drag, startPoint x: 448, startPoint y: 283, endPoint x: 409, endPoint y: 283, distance: 38.5
click at [409, 283] on tr "Package ID Package ID 25 6 5 5 CADMODS-20230420-096" at bounding box center [486, 284] width 479 height 34
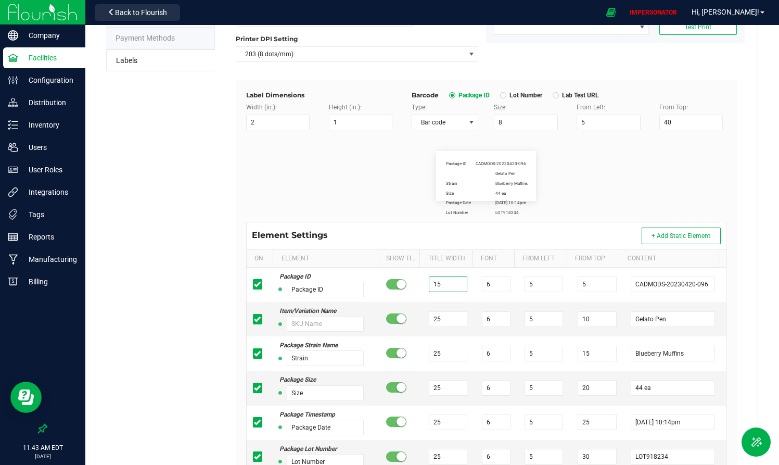
type input "15"
click at [471, 169] on div "Package ID CADMODS-20230420-096 Gelato Pen Strain Blueberry Muffins Size 44 ea …" at bounding box center [486, 176] width 100 height 50
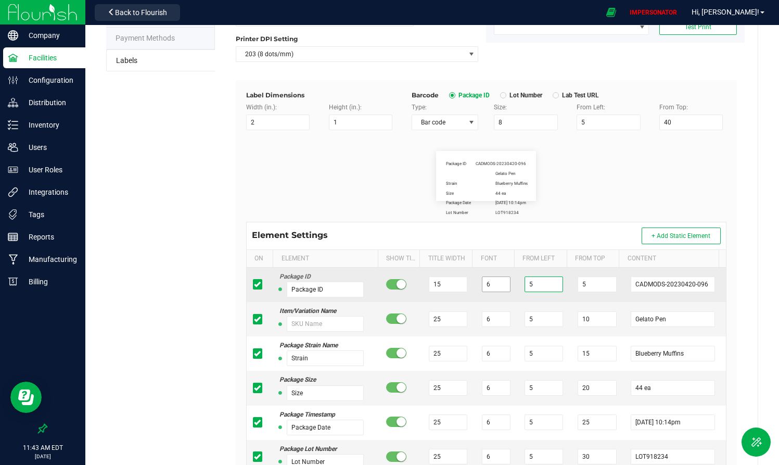
drag, startPoint x: 532, startPoint y: 287, endPoint x: 483, endPoint y: 287, distance: 49.4
click at [532, 287] on input "5" at bounding box center [543, 284] width 38 height 16
type input "1"
drag, startPoint x: 583, startPoint y: 285, endPoint x: 558, endPoint y: 285, distance: 25.0
click at [558, 285] on tr "Package ID Package ID 15 6 1 5 CADMODS-20230420-096" at bounding box center [486, 284] width 479 height 34
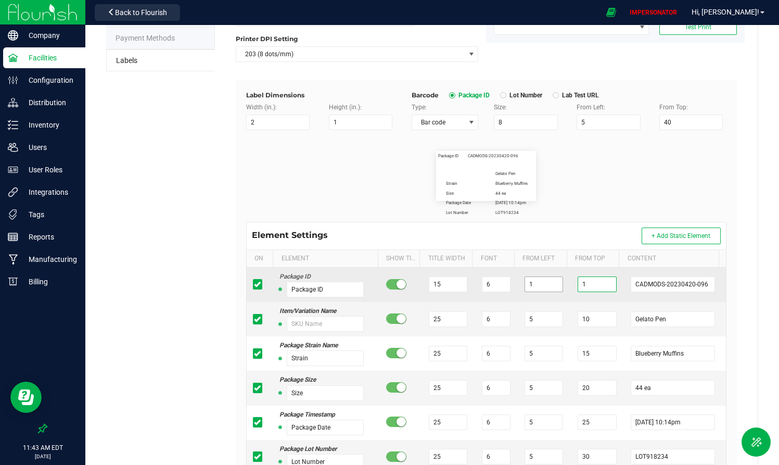
type input "1"
click at [524, 281] on input "1" at bounding box center [543, 284] width 38 height 16
drag, startPoint x: 527, startPoint y: 282, endPoint x: 490, endPoint y: 281, distance: 36.9
click at [490, 281] on tr "Package ID Package ID 15 6 1 1 CADMODS-20230420-096" at bounding box center [486, 284] width 479 height 34
type input "2"
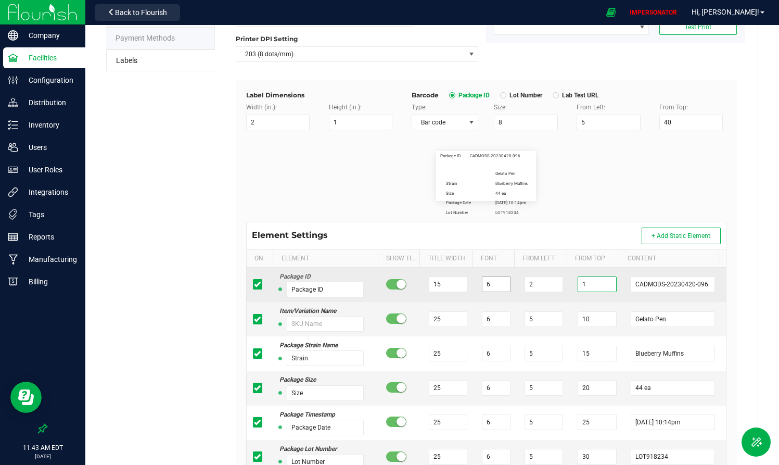
drag, startPoint x: 579, startPoint y: 285, endPoint x: 495, endPoint y: 285, distance: 84.8
click at [495, 285] on tr "Package ID Package ID 15 6 2 1 CADMODS-20230420-096" at bounding box center [486, 284] width 479 height 34
type input "2"
click at [446, 283] on input "15" at bounding box center [448, 284] width 38 height 16
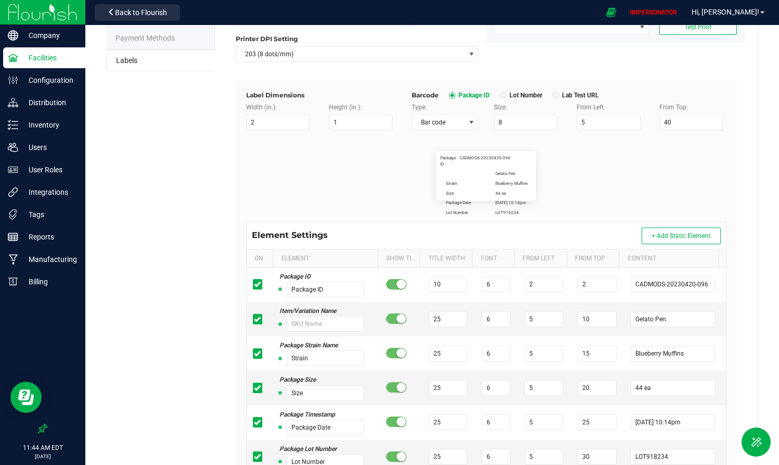
drag, startPoint x: 440, startPoint y: 163, endPoint x: 434, endPoint y: 157, distance: 8.9
click at [436, 157] on div "Package ID CADMODS-20230420-096 Gelato Pen Strain Blueberry Muffins Size 44 ea …" at bounding box center [486, 176] width 100 height 50
click at [441, 166] on span "Package ID" at bounding box center [450, 161] width 20 height 12
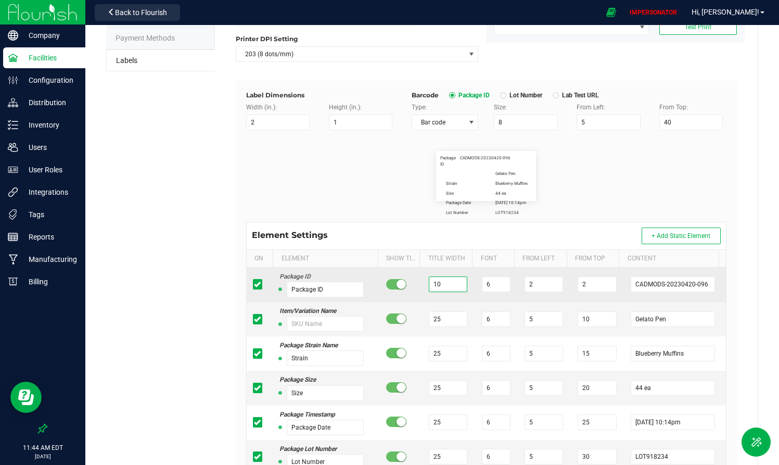
click at [434, 285] on input "10" at bounding box center [448, 284] width 38 height 16
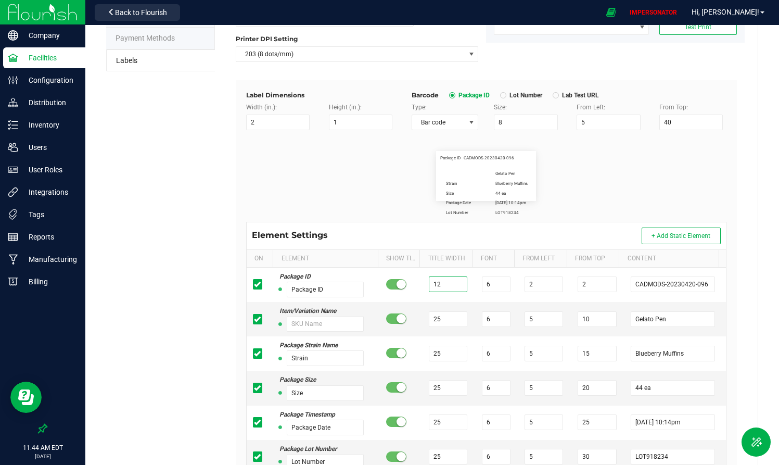
type input "12"
click at [463, 157] on span "CADMODS-20230420-096" at bounding box center [488, 158] width 50 height 6
drag, startPoint x: 457, startPoint y: 157, endPoint x: 528, endPoint y: 158, distance: 71.8
click at [528, 158] on div "Package ID CADMODS-20230420-096 Gelato Pen Strain Blueberry Muffins Size 44 ea …" at bounding box center [486, 176] width 100 height 50
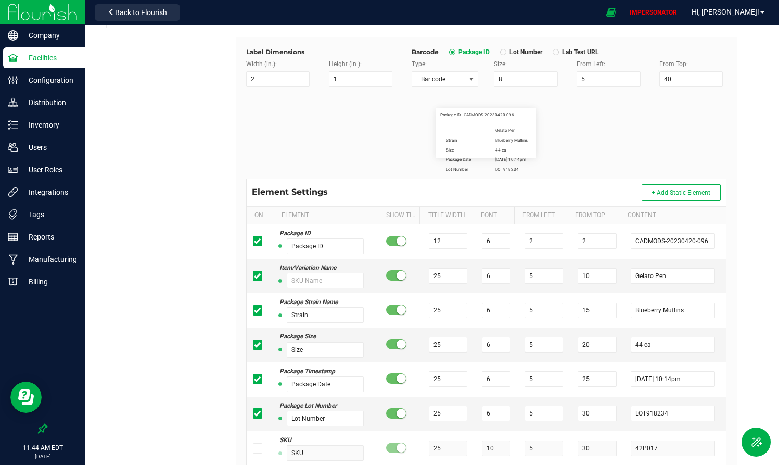
scroll to position [152, 0]
click at [313, 287] on td "Item/Variation Name" at bounding box center [326, 275] width 107 height 34
click at [315, 282] on input "text" at bounding box center [325, 280] width 77 height 16
type input "Item"
drag, startPoint x: 438, startPoint y: 273, endPoint x: 410, endPoint y: 273, distance: 28.1
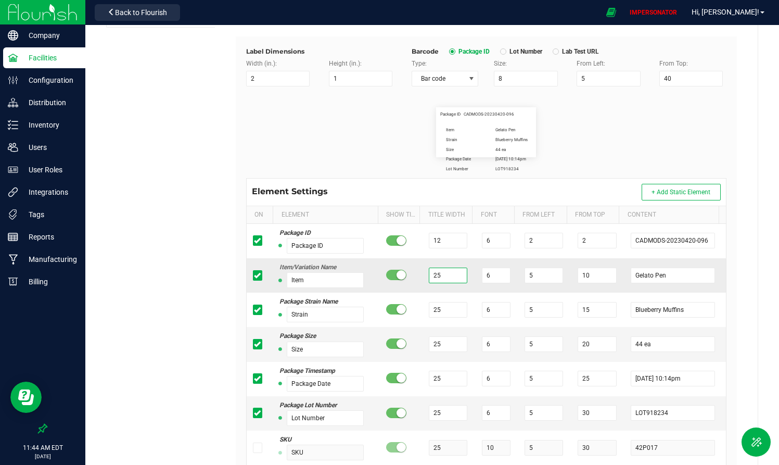
click at [410, 273] on tr "Item/Variation Name Item 25 6 5 10 Gelato Pen" at bounding box center [486, 275] width 479 height 34
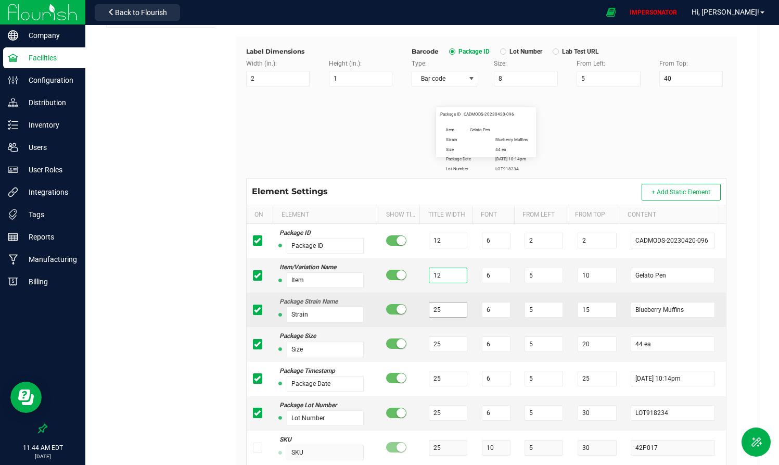
type input "12"
drag, startPoint x: 429, startPoint y: 311, endPoint x: 419, endPoint y: 311, distance: 10.4
click at [422, 311] on td "25" at bounding box center [448, 309] width 53 height 34
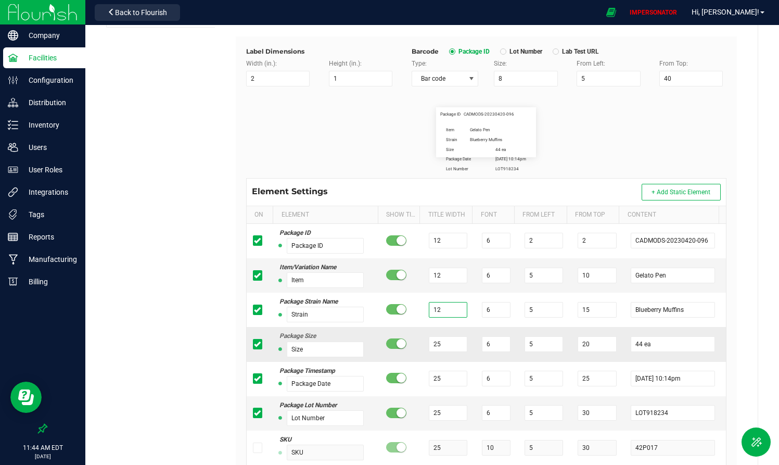
type input "12"
drag, startPoint x: 420, startPoint y: 346, endPoint x: 412, endPoint y: 346, distance: 7.8
click at [412, 346] on tr "Package Size Size 25 6 5 20 44 ea" at bounding box center [486, 344] width 479 height 34
click at [642, 347] on input "44 ea" at bounding box center [672, 344] width 84 height 16
drag, startPoint x: 647, startPoint y: 343, endPoint x: 602, endPoint y: 343, distance: 44.2
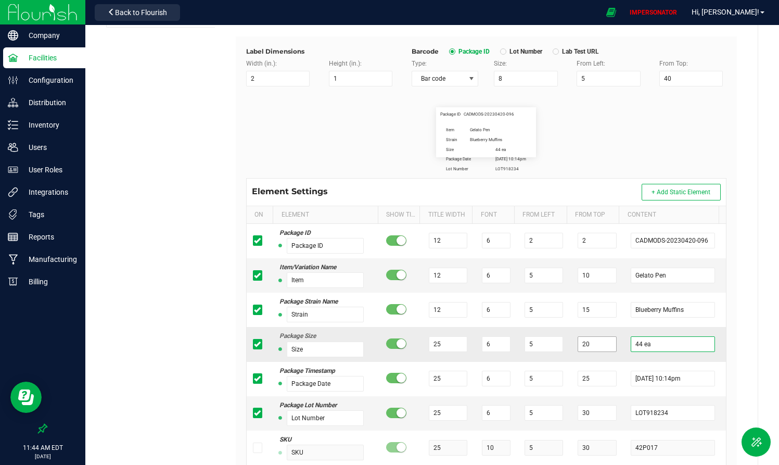
click at [602, 343] on tr "Package Size Size 25 6 5 20 44 ea" at bounding box center [486, 344] width 479 height 34
click at [667, 342] on input "44 ea" at bounding box center [672, 344] width 84 height 16
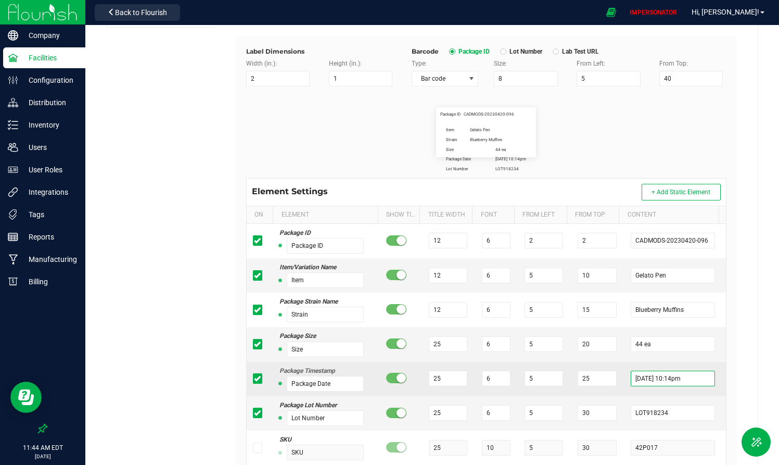
drag, startPoint x: 698, startPoint y: 375, endPoint x: 638, endPoint y: 373, distance: 59.3
click at [638, 373] on input "[DATE] 10:14pm" at bounding box center [672, 378] width 84 height 16
click at [624, 380] on td "[DATE] 10:14pm" at bounding box center [674, 379] width 101 height 34
click at [685, 380] on input "[DATE] 10:14pm" at bounding box center [672, 378] width 84 height 16
click at [684, 380] on input "[DATE] 10:14pm" at bounding box center [672, 378] width 84 height 16
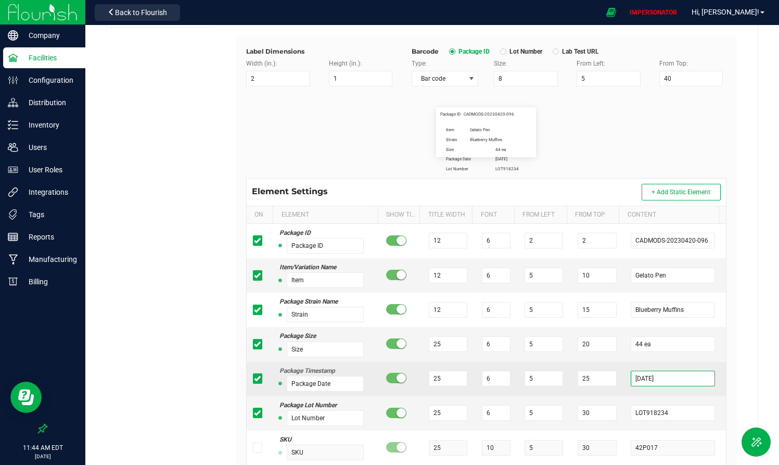
click at [654, 380] on input "[DATE]" at bounding box center [672, 378] width 84 height 16
type input "[DATE]"
click at [656, 380] on td "[DATE]" at bounding box center [674, 379] width 101 height 34
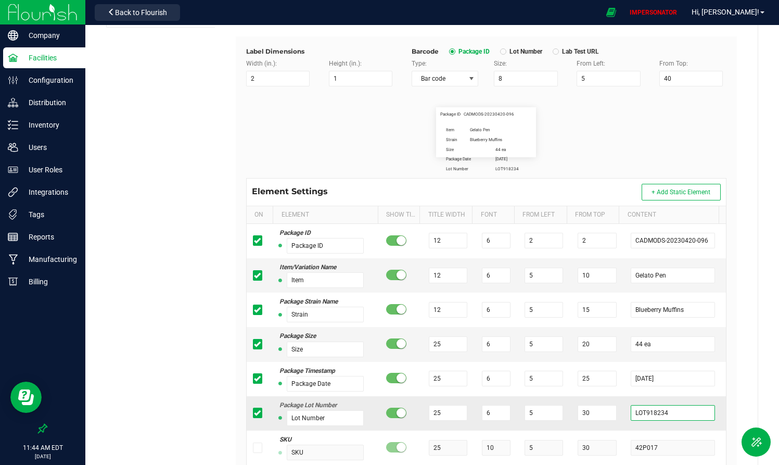
drag, startPoint x: 661, startPoint y: 414, endPoint x: 609, endPoint y: 414, distance: 52.5
click at [609, 380] on tr "Package Lot Number Lot Number 25 6 5 30 LOT918234" at bounding box center [486, 413] width 479 height 34
click at [672, 380] on input "LOT918234" at bounding box center [672, 413] width 84 height 16
type input "LOT9182341234"
drag, startPoint x: 438, startPoint y: 342, endPoint x: 392, endPoint y: 342, distance: 46.3
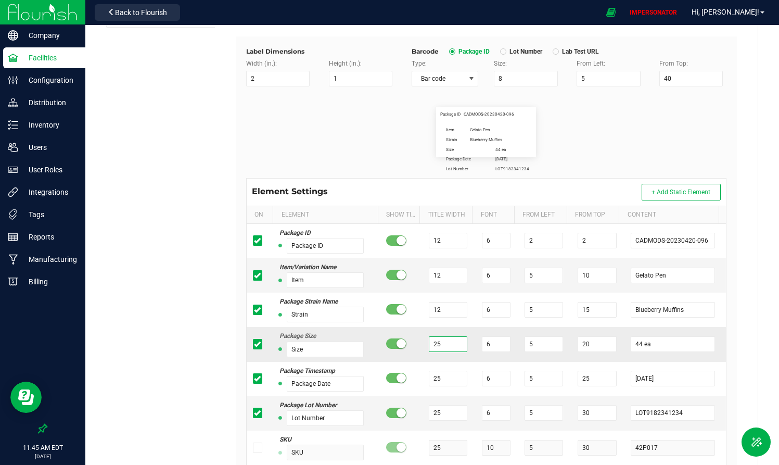
click at [392, 342] on tr "Package Size Size 25 6 5 20 44 ea" at bounding box center [486, 344] width 479 height 34
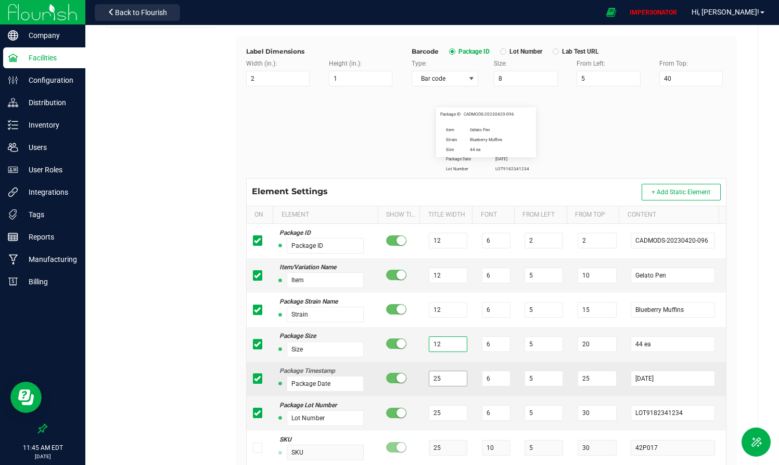
type input "12"
drag, startPoint x: 438, startPoint y: 379, endPoint x: 399, endPoint y: 379, distance: 39.0
click at [399, 379] on tr "Package Timestamp Package Date 25 6 5 25 [DATE]" at bounding box center [486, 379] width 479 height 34
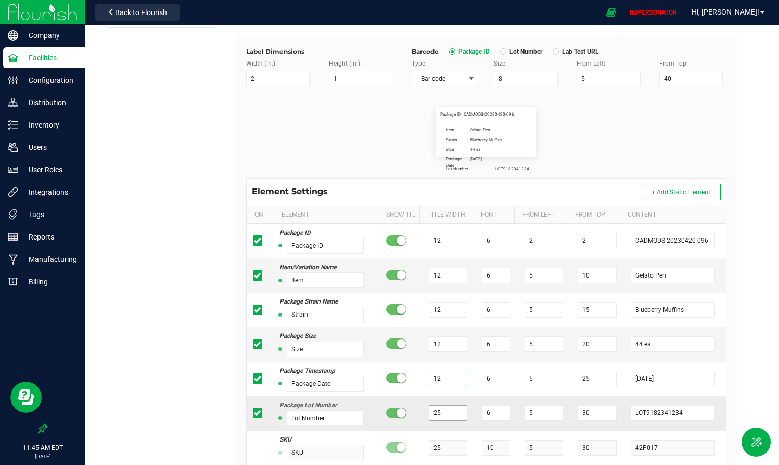
type input "12"
drag, startPoint x: 437, startPoint y: 419, endPoint x: 386, endPoint y: 419, distance: 50.5
click at [386, 380] on tr "Package Lot Number Lot Number 25 6 5 30 LOT9182341234" at bounding box center [486, 413] width 479 height 34
drag, startPoint x: 439, startPoint y: 411, endPoint x: 386, endPoint y: 411, distance: 52.0
click at [386, 380] on tr "Package Lot Number Lot Number 25 6 5 30 LOT9182341234" at bounding box center [486, 413] width 479 height 34
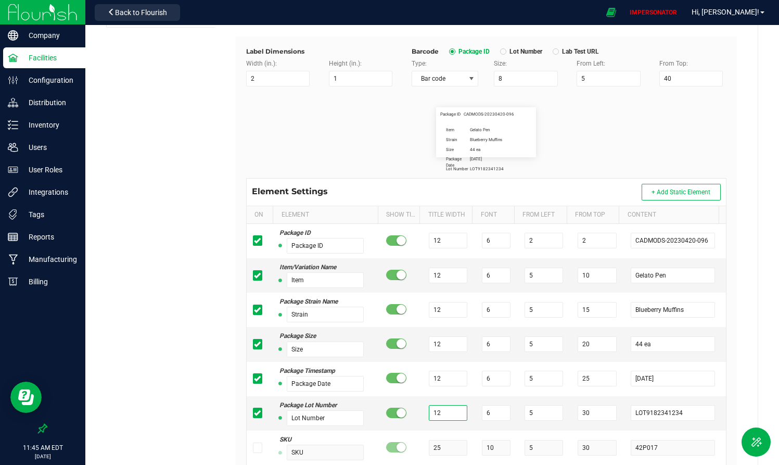
type input "12"
click at [419, 187] on div "Element Settings + Add Static Element" at bounding box center [486, 191] width 479 height 27
click at [326, 380] on input "Lot Number" at bounding box center [325, 418] width 77 height 16
click at [287, 380] on input "Lot Number" at bounding box center [325, 418] width 77 height 16
drag, startPoint x: 312, startPoint y: 413, endPoint x: 286, endPoint y: 414, distance: 26.0
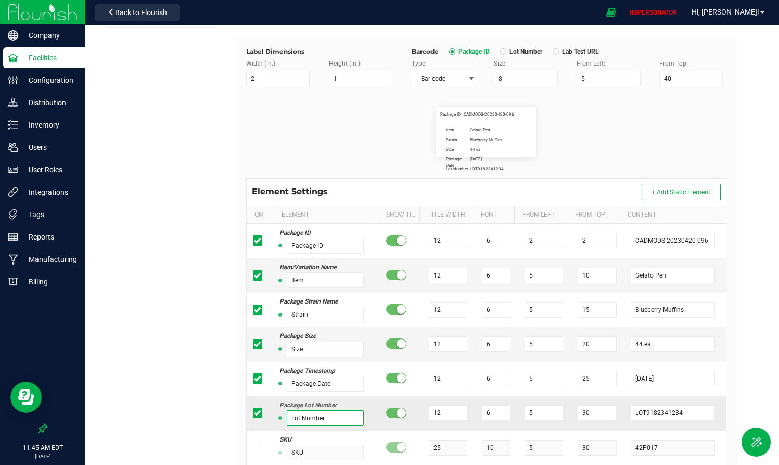
click at [287, 380] on input "Lot Number" at bounding box center [325, 418] width 77 height 16
click at [323, 380] on input "Lot Number" at bounding box center [325, 418] width 77 height 16
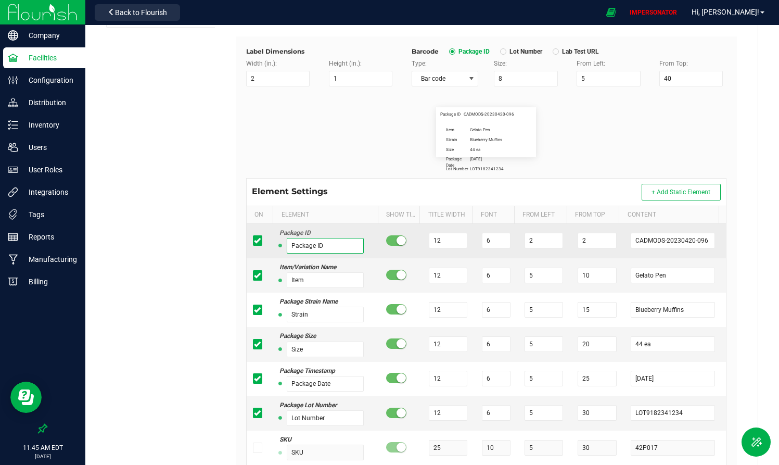
click at [317, 246] on input "Package ID" at bounding box center [325, 246] width 77 height 16
click at [326, 247] on input "Package ID" at bounding box center [325, 246] width 77 height 16
click at [699, 244] on input "CADMODS-20230420-096" at bounding box center [672, 241] width 84 height 16
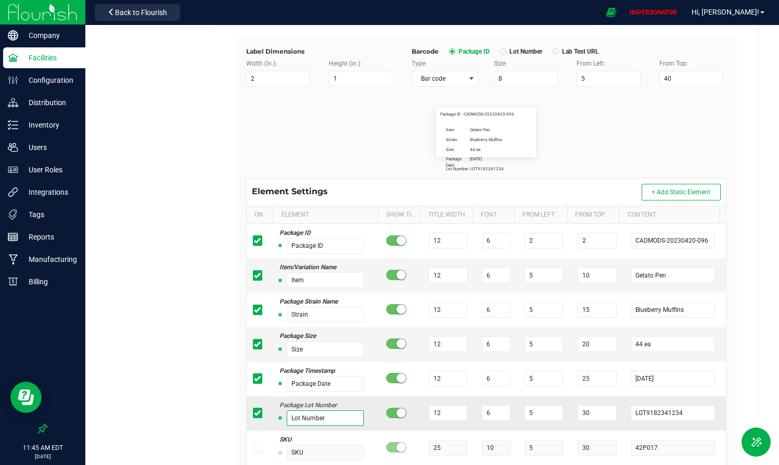
click at [323, 380] on input "Lot Number" at bounding box center [325, 418] width 77 height 16
drag, startPoint x: 528, startPoint y: 276, endPoint x: 496, endPoint y: 276, distance: 32.3
click at [496, 276] on tr "Item/Variation Name Item 12 6 5 10 Gelato Pen" at bounding box center [486, 275] width 479 height 34
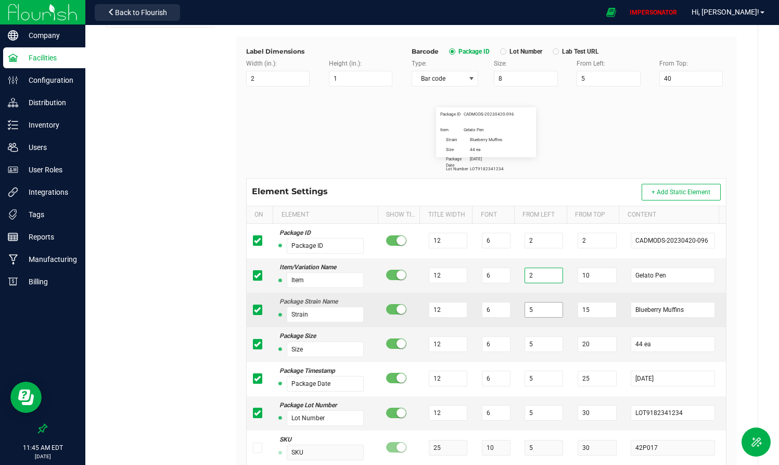
type input "2"
drag, startPoint x: 535, startPoint y: 306, endPoint x: 512, endPoint y: 306, distance: 22.9
click at [518, 306] on td "5" at bounding box center [544, 309] width 53 height 34
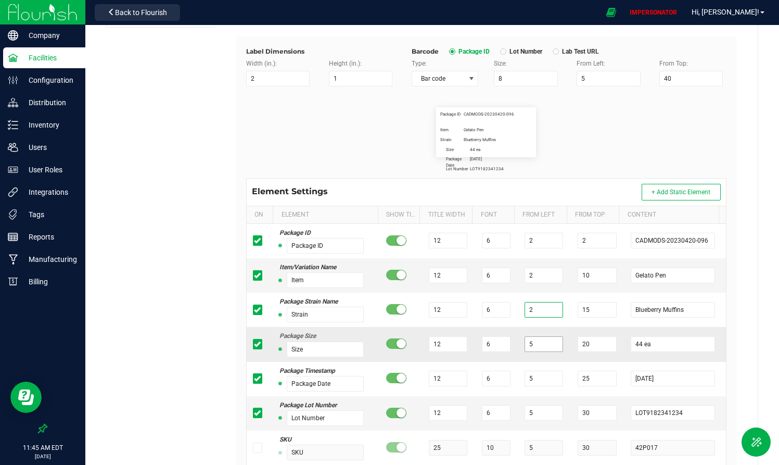
type input "2"
drag, startPoint x: 525, startPoint y: 347, endPoint x: 496, endPoint y: 347, distance: 29.1
click at [496, 347] on tr "Package Size Size 12 6 5 20 44 ea" at bounding box center [486, 344] width 479 height 34
drag, startPoint x: 530, startPoint y: 344, endPoint x: 491, endPoint y: 344, distance: 39.0
click at [491, 344] on tr "Package Size Size 12 6 52 20 44 ea" at bounding box center [486, 344] width 479 height 34
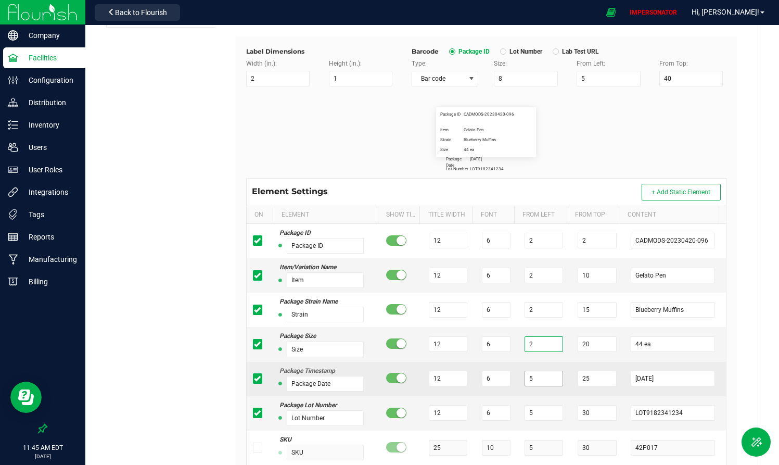
type input "2"
drag, startPoint x: 529, startPoint y: 378, endPoint x: 509, endPoint y: 378, distance: 20.3
click at [509, 378] on tr "Package Timestamp Package Date 12 6 5 25 [DATE]" at bounding box center [486, 379] width 479 height 34
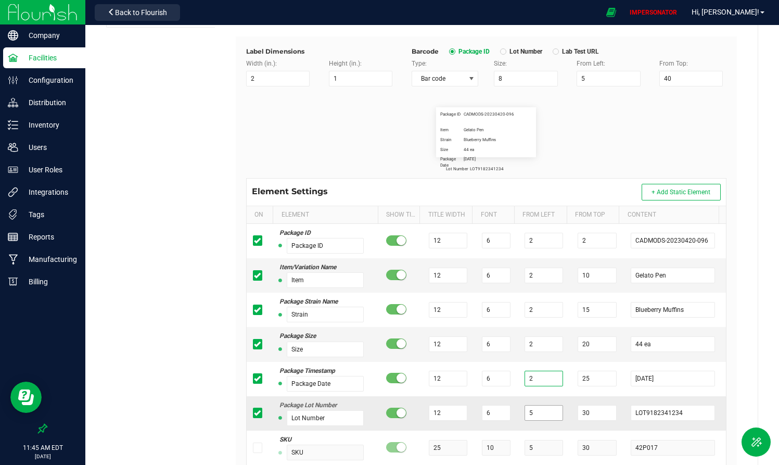
type input "2"
drag, startPoint x: 530, startPoint y: 413, endPoint x: 502, endPoint y: 413, distance: 27.6
click at [506, 380] on tr "Package Lot Number Lot Number 12 6 5 30 LOT9182341234" at bounding box center [486, 413] width 479 height 34
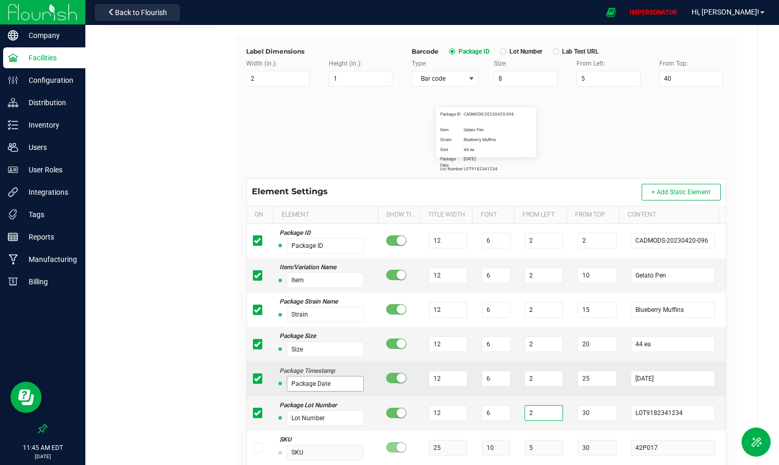
type input "2"
click at [329, 380] on input "Package Date" at bounding box center [325, 384] width 77 height 16
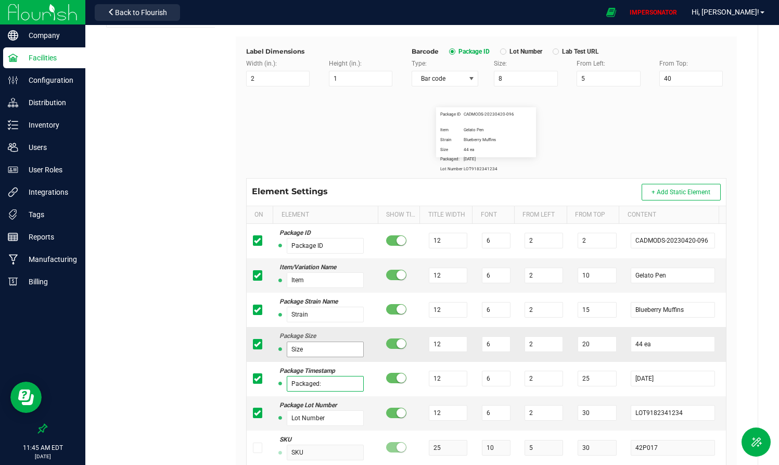
type input "Packaged:"
drag, startPoint x: 305, startPoint y: 351, endPoint x: 266, endPoint y: 350, distance: 39.5
click at [266, 350] on tr "Package Size Size 12 6 2 20 44 ea" at bounding box center [486, 344] width 479 height 34
click at [598, 108] on flourish-label-viewer "Package ID CADMODS-20230420-096 Item Gelato Pen Strain Blueberry Muffins Size 4…" at bounding box center [486, 132] width 480 height 50
drag, startPoint x: 588, startPoint y: 278, endPoint x: 526, endPoint y: 278, distance: 61.9
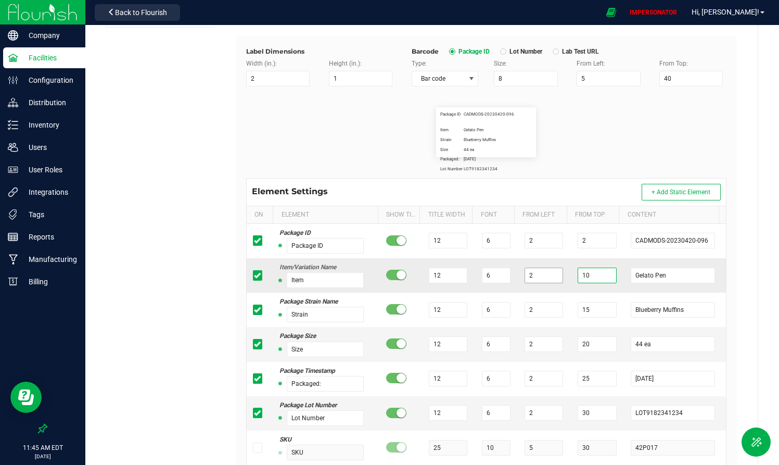
click at [526, 278] on tr "Item/Variation Name Item 12 6 2 10 Gelato Pen" at bounding box center [486, 275] width 479 height 34
drag, startPoint x: 577, startPoint y: 273, endPoint x: 534, endPoint y: 273, distance: 43.7
click at [534, 273] on tr "Item/Variation Name Item 12 6 2 10 Gelato Pen" at bounding box center [486, 275] width 479 height 34
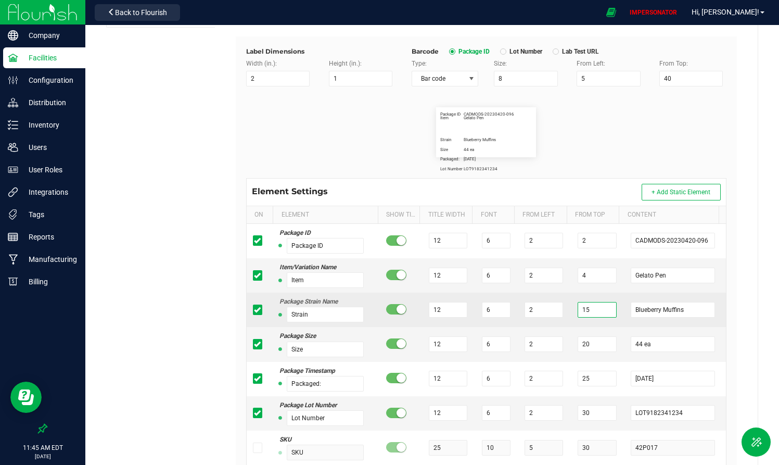
drag, startPoint x: 581, startPoint y: 310, endPoint x: 559, endPoint y: 310, distance: 21.8
click at [559, 310] on tr "Package Strain Name Strain 12 6 2 15 Blueberry Muffins" at bounding box center [486, 309] width 479 height 34
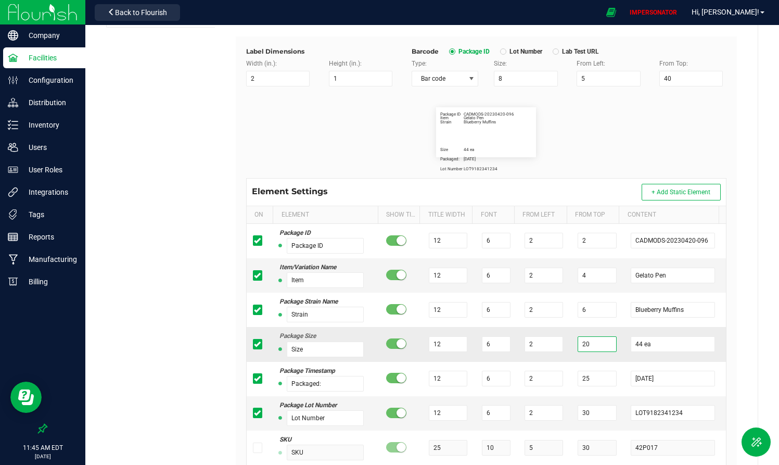
drag, startPoint x: 586, startPoint y: 345, endPoint x: 560, endPoint y: 345, distance: 25.5
click at [560, 345] on tr "Package Size Size 12 6 2 20 44 ea" at bounding box center [486, 344] width 479 height 34
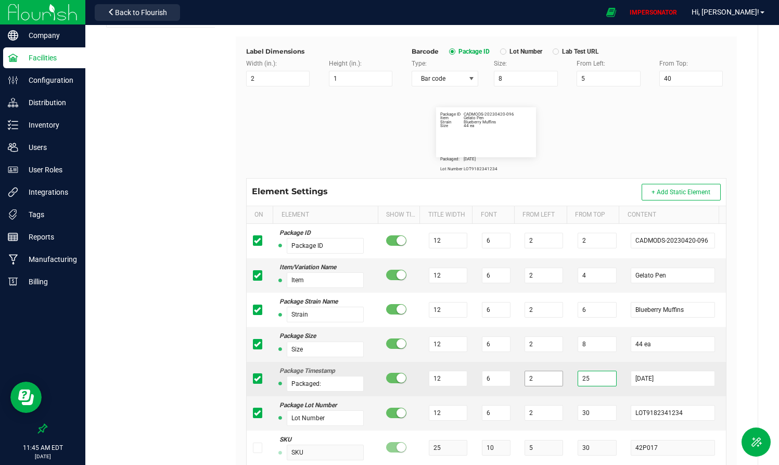
drag, startPoint x: 581, startPoint y: 381, endPoint x: 553, endPoint y: 380, distance: 27.1
click at [554, 380] on tr "Package Timestamp Packaged: 12 6 2 25 [DATE]" at bounding box center [486, 379] width 479 height 34
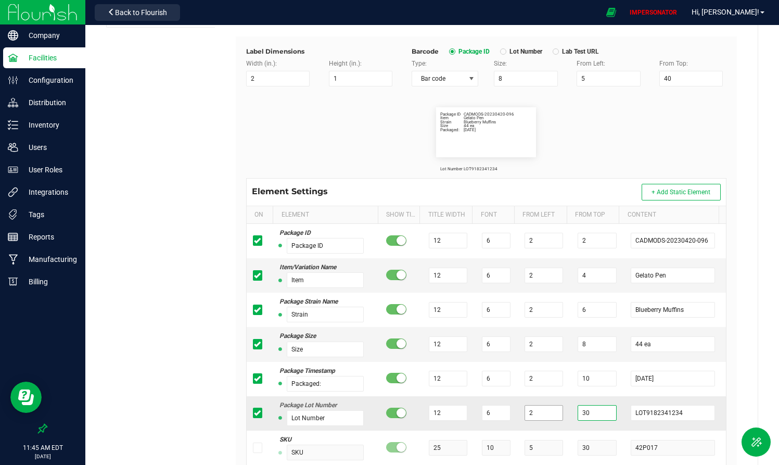
drag, startPoint x: 570, startPoint y: 416, endPoint x: 551, endPoint y: 415, distance: 18.8
click at [551, 380] on tr "Package Lot Number Lot Number 12 6 2 30 LOT9182341234" at bounding box center [486, 413] width 479 height 34
click at [458, 76] on span "Bar code" at bounding box center [438, 78] width 53 height 15
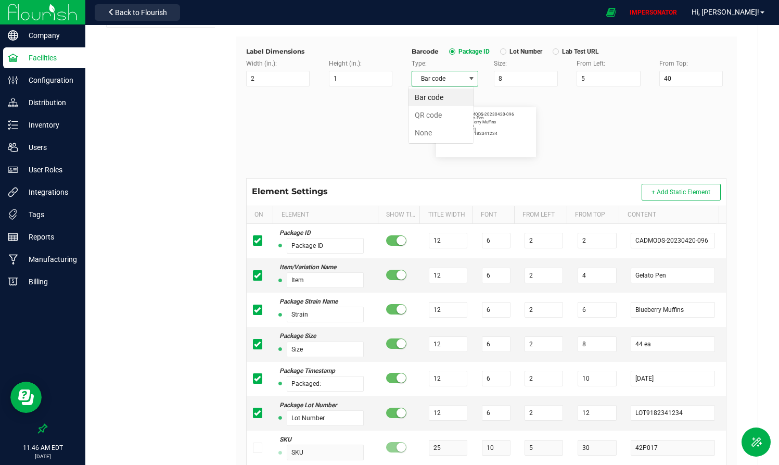
scroll to position [16, 66]
click at [439, 111] on li "QR code" at bounding box center [440, 115] width 65 height 18
drag, startPoint x: 509, startPoint y: 77, endPoint x: 481, endPoint y: 79, distance: 28.1
click at [481, 79] on div "Type: QR code Size: 8 From Left: 5 From Top: 40" at bounding box center [569, 73] width 330 height 28
drag, startPoint x: 652, startPoint y: 78, endPoint x: 626, endPoint y: 78, distance: 25.5
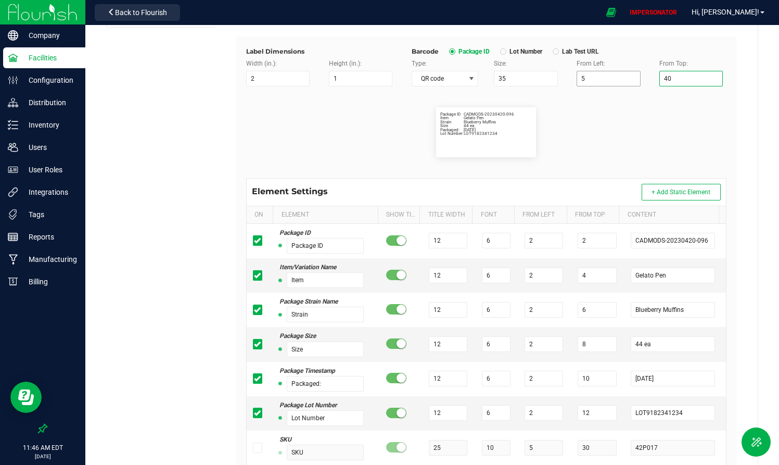
click at [627, 78] on div "Type: QR code Size: 35 From Left: 5 From Top: 40" at bounding box center [569, 73] width 330 height 28
drag, startPoint x: 588, startPoint y: 81, endPoint x: 538, endPoint y: 81, distance: 49.4
click at [539, 81] on div "Type: QR code Size: 35 From Left: 5 From Top: 6" at bounding box center [569, 73] width 330 height 28
drag, startPoint x: 449, startPoint y: 53, endPoint x: 495, endPoint y: 53, distance: 46.3
click at [495, 52] on span "Package ID Lot Number Lab Test URL" at bounding box center [519, 51] width 160 height 8
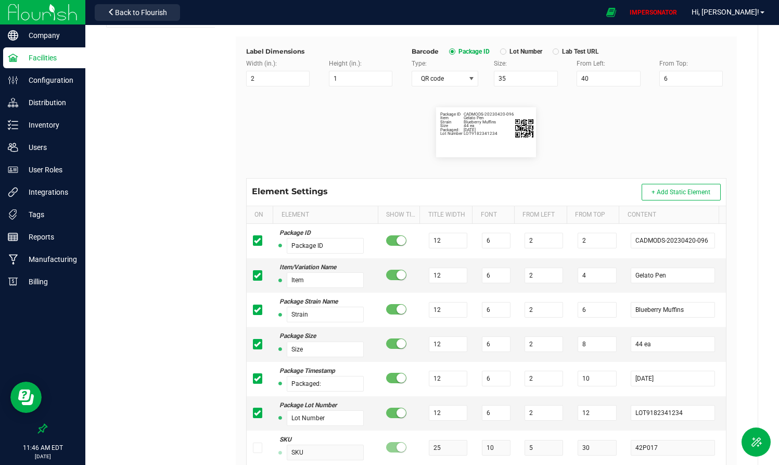
click at [506, 54] on span "Lot Number" at bounding box center [524, 51] width 36 height 8
click at [554, 50] on div at bounding box center [555, 51] width 3 height 3
drag, startPoint x: 560, startPoint y: 51, endPoint x: 598, endPoint y: 52, distance: 37.5
click at [598, 52] on div "Barcode Package ID Lot Number Lab Test URL" at bounding box center [568, 51] width 315 height 9
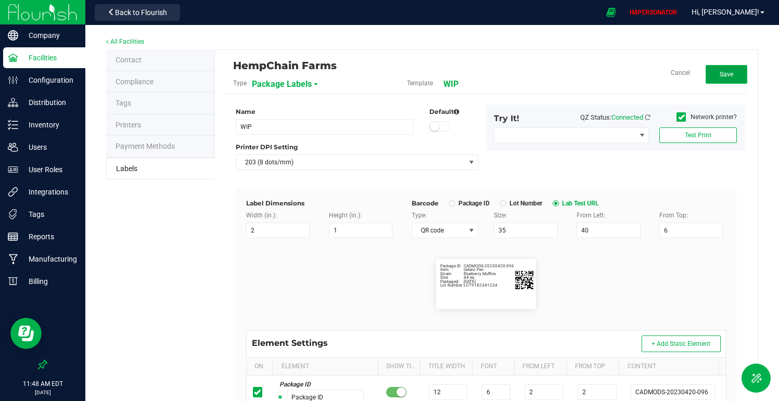
click at [699, 71] on span "Save" at bounding box center [726, 74] width 14 height 7
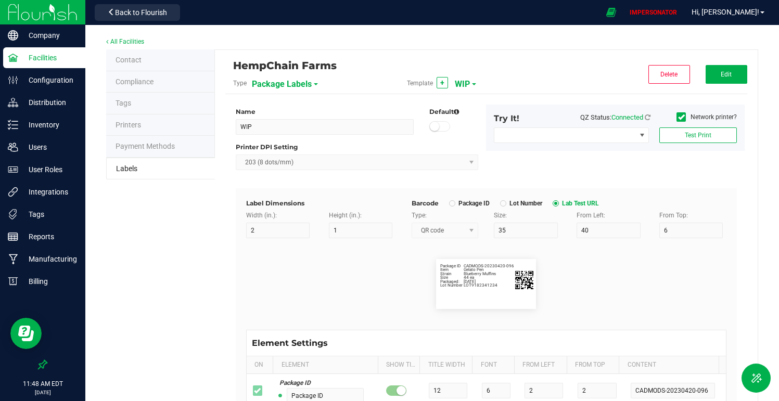
click at [459, 80] on span "WIP" at bounding box center [462, 84] width 15 height 18
click at [699, 78] on button "Edit" at bounding box center [726, 74] width 42 height 19
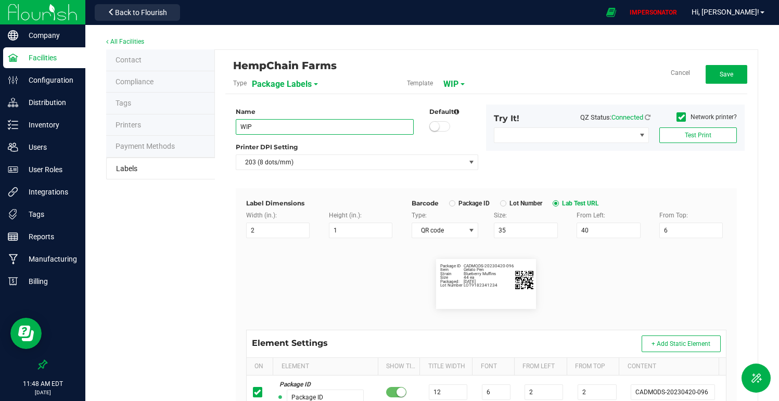
drag, startPoint x: 172, startPoint y: 126, endPoint x: 143, endPoint y: 121, distance: 30.1
click at [143, 121] on div "Contact Compliance Tags Printers Payment Methods Labels HempChain Farms Type Pa…" at bounding box center [432, 375] width 652 height 653
click at [268, 283] on flourish-label-viewer "Package ID CADMODS-20230420-096 Item Gelato Pen Strain Blueberry Muffins Size 4…" at bounding box center [486, 284] width 480 height 50
click at [699, 74] on button "Save" at bounding box center [726, 74] width 42 height 19
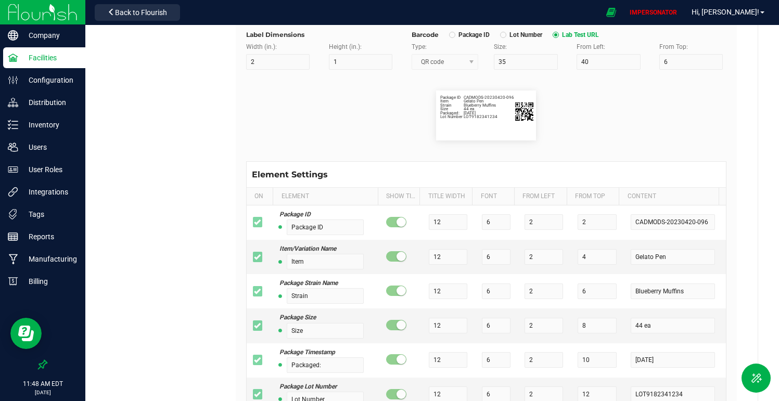
scroll to position [169, 0]
drag, startPoint x: 508, startPoint y: 96, endPoint x: 519, endPoint y: 99, distance: 11.2
click at [519, 99] on div "Package ID CADMODS-20230420-096 Item Gelato Pen Strain Blueberry Muffins Size 4…" at bounding box center [486, 115] width 100 height 50
click at [133, 9] on span "Back to Flourish" at bounding box center [141, 12] width 52 height 8
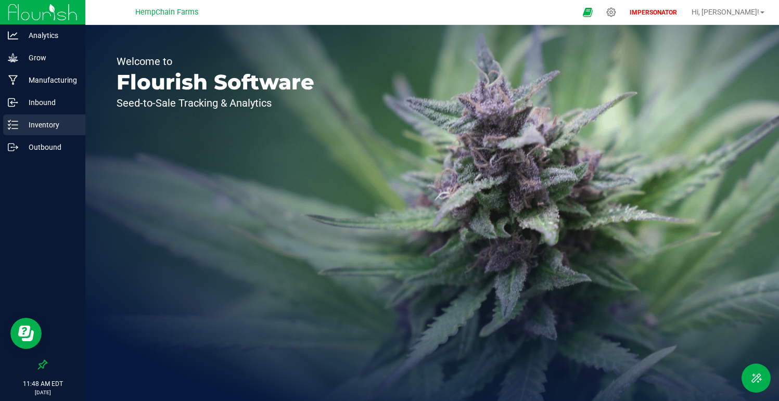
click at [50, 122] on p "Inventory" at bounding box center [49, 125] width 62 height 12
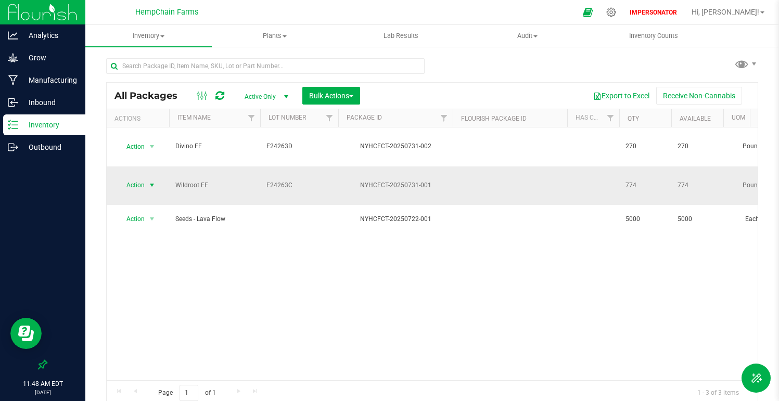
click at [132, 178] on span "Action" at bounding box center [131, 185] width 28 height 15
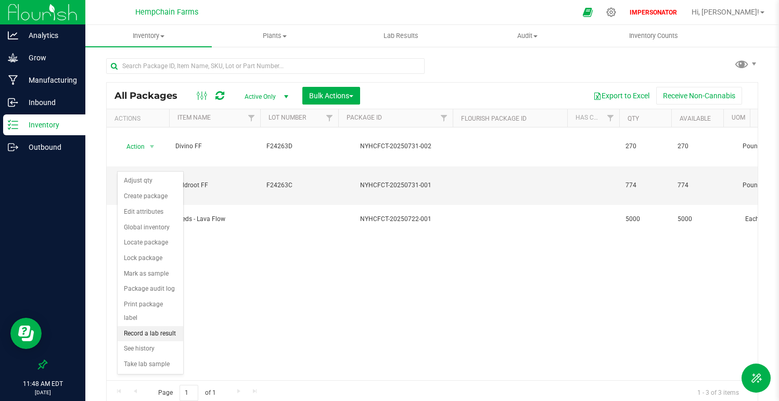
click at [146, 326] on li "Record a lab result" at bounding box center [151, 334] width 66 height 16
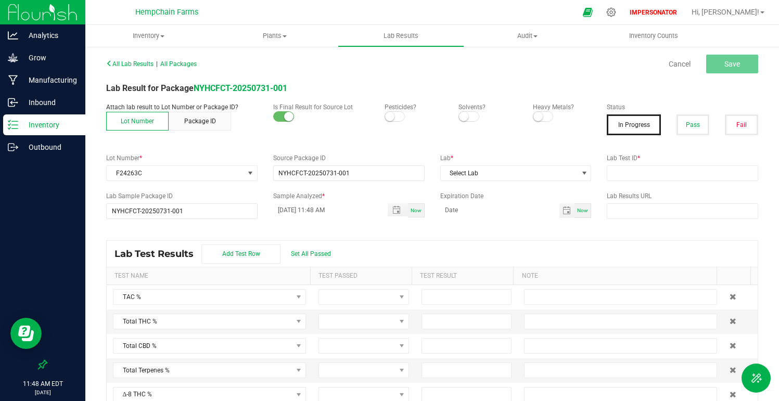
click at [498, 181] on div "All Lab Results | All Packages Cancel Save Lab Result for Package NYHCFCT-20250…" at bounding box center [432, 234] width 652 height 356
click at [497, 170] on span "Select Lab" at bounding box center [509, 173] width 137 height 15
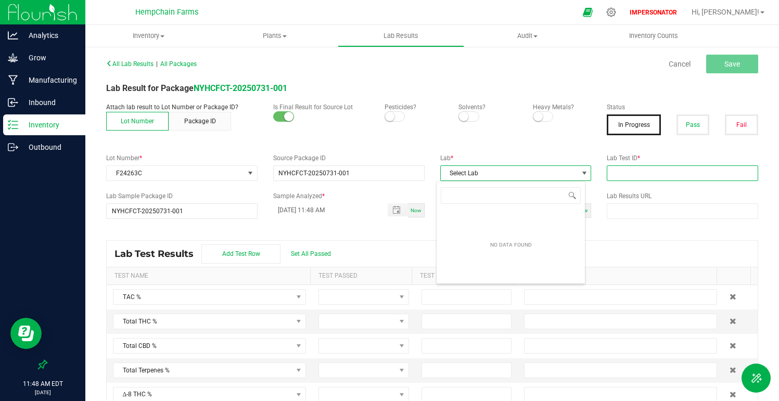
click at [628, 170] on input "text" at bounding box center [682, 173] width 151 height 16
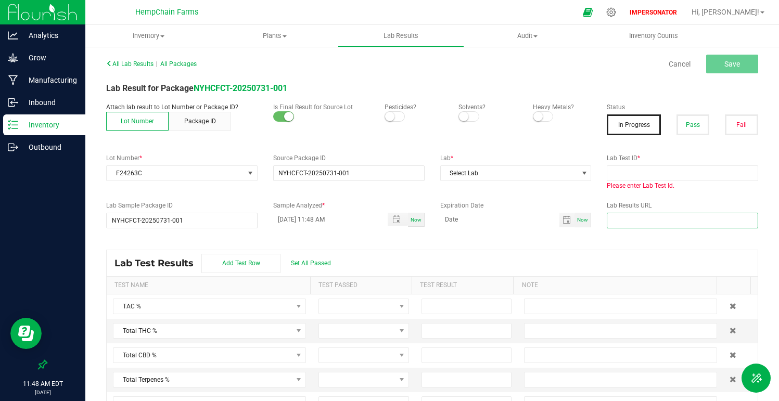
click at [625, 213] on input "text" at bounding box center [682, 221] width 151 height 16
click at [588, 232] on div "All Lab Results | All Packages Cancel Save Lab Result for Package NYHCFCT-20250…" at bounding box center [432, 239] width 652 height 366
click at [691, 216] on input "text" at bounding box center [682, 221] width 151 height 16
click at [691, 185] on div "Please enter Lab Test Id." at bounding box center [682, 177] width 151 height 25
click at [616, 14] on icon at bounding box center [610, 12] width 11 height 11
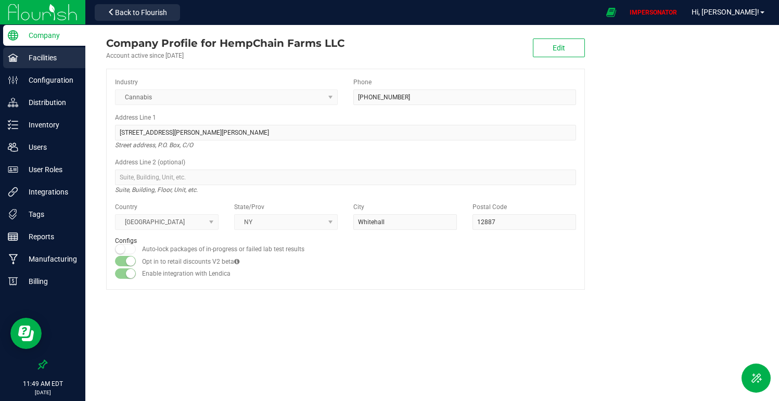
click at [31, 61] on p "Facilities" at bounding box center [49, 57] width 62 height 12
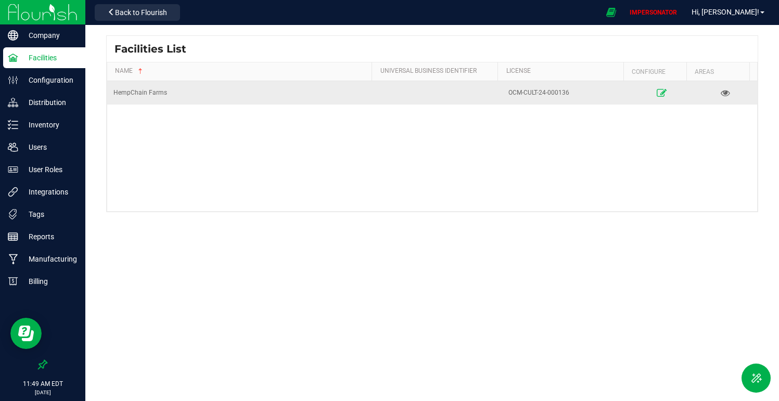
click at [656, 93] on icon at bounding box center [661, 92] width 10 height 7
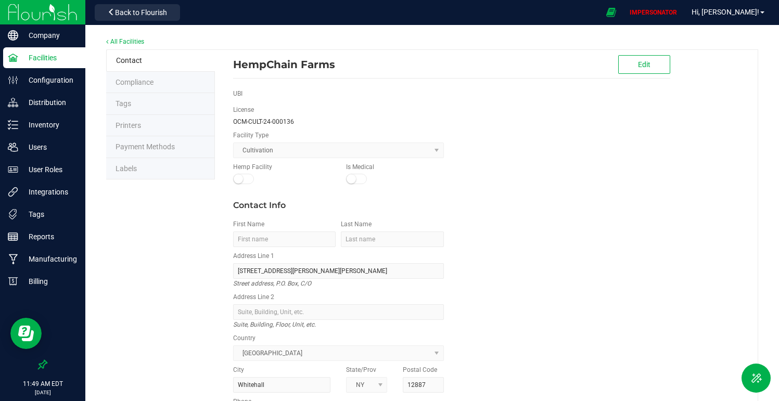
click at [143, 175] on li "Labels" at bounding box center [160, 169] width 109 height 22
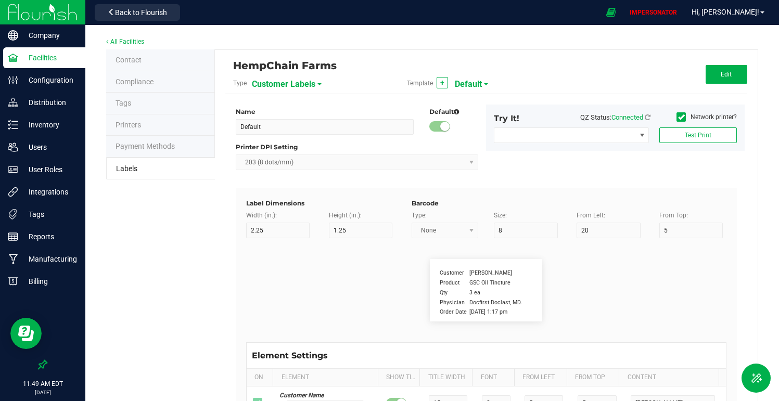
click at [306, 94] on div "Name Default Default Printer DPI Setting 203 (8 dots/mm) Try It! QZ Status: Con…" at bounding box center [486, 361] width 506 height 535
click at [306, 86] on span "Customer Labels" at bounding box center [283, 84] width 63 height 18
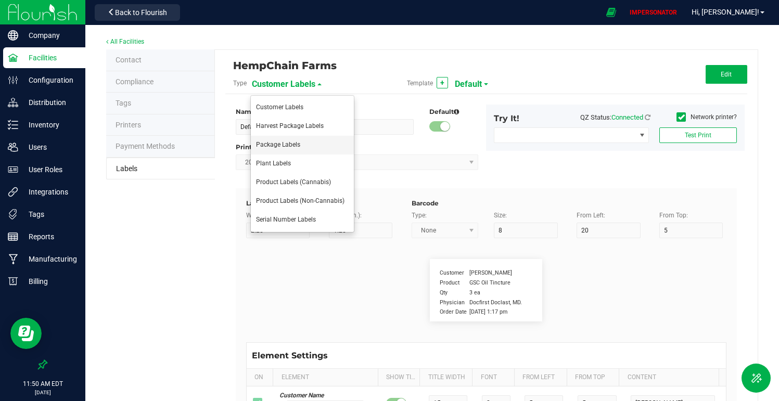
click at [296, 145] on span "Package Labels" at bounding box center [278, 144] width 44 height 7
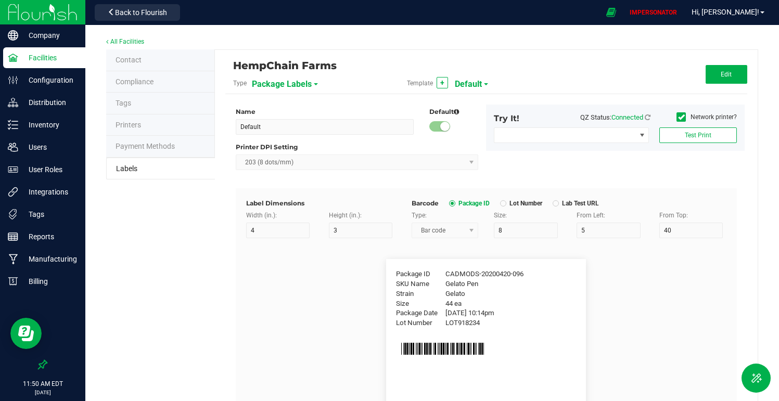
click at [473, 72] on div "HempChain Farms" at bounding box center [399, 66] width 332 height 18
click at [473, 76] on span "Default" at bounding box center [468, 84] width 27 height 18
click at [472, 113] on li "2x1" at bounding box center [503, 107] width 103 height 19
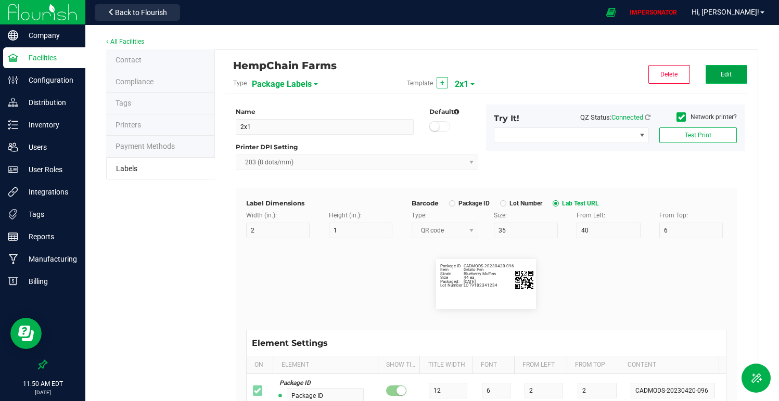
click at [699, 74] on span "Edit" at bounding box center [725, 74] width 11 height 7
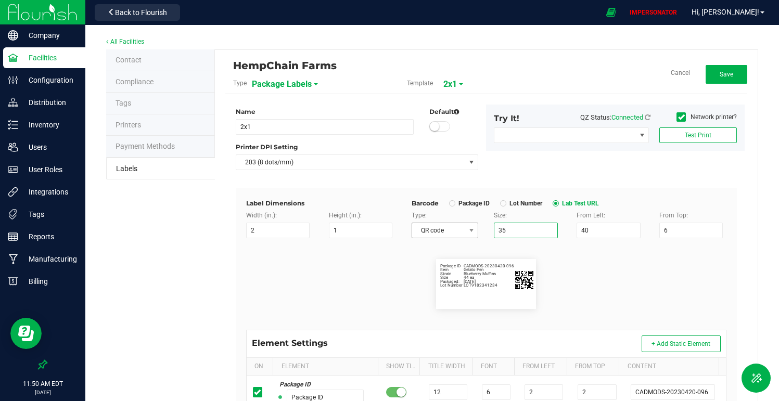
drag, startPoint x: 510, startPoint y: 234, endPoint x: 462, endPoint y: 234, distance: 47.9
click at [462, 234] on div "Type: QR code Size: 35 From Left: 40 From Top: 6" at bounding box center [569, 225] width 330 height 28
drag, startPoint x: 505, startPoint y: 226, endPoint x: 482, endPoint y: 226, distance: 23.4
click at [486, 226] on div "Size: 35" at bounding box center [527, 225] width 83 height 28
drag, startPoint x: 584, startPoint y: 230, endPoint x: 553, endPoint y: 230, distance: 31.2
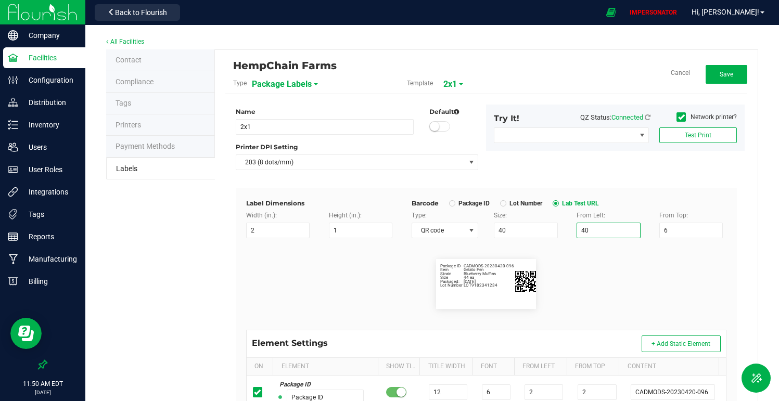
click at [557, 230] on div "Type: QR code Size: 40 From Left: 40 From Top: 6" at bounding box center [569, 225] width 330 height 28
click at [603, 264] on flourish-label-viewer "Package ID CADMODS-20230420-096 Item Gelato Pen Strain Blueberry Muffins Size 4…" at bounding box center [486, 284] width 480 height 50
click at [699, 71] on div "HempChain Farms Type Package Labels Template 2x1 Cancel Save Name 2x1 Default P…" at bounding box center [486, 344] width 543 height 589
click at [699, 70] on button "Save" at bounding box center [726, 74] width 42 height 19
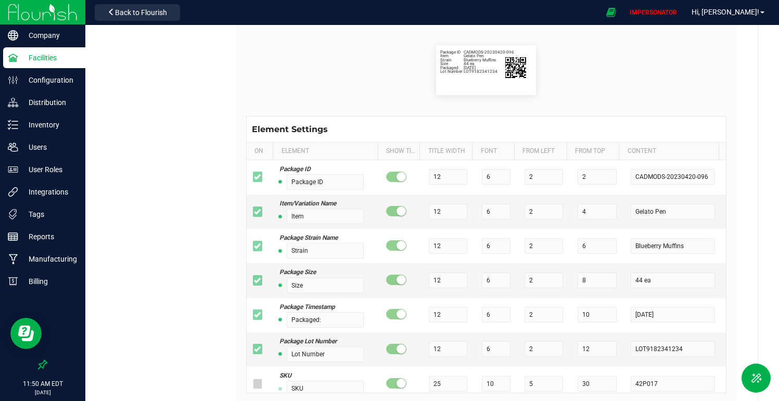
scroll to position [37, 0]
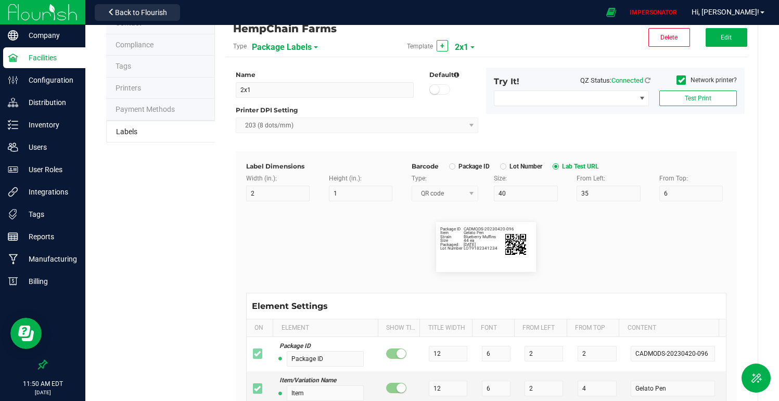
click at [475, 24] on div "All Facilities Contact Compliance Tags Printers Payment Methods Labels HempChai…" at bounding box center [431, 300] width 693 height 625
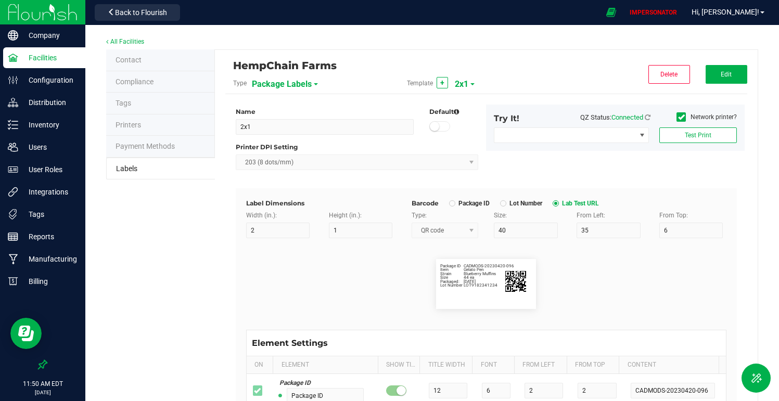
click at [455, 293] on div "Label Dimensions Width (in.): 2 Height (in.): 1 Barcode Package ID Lot Number L…" at bounding box center [486, 403] width 501 height 430
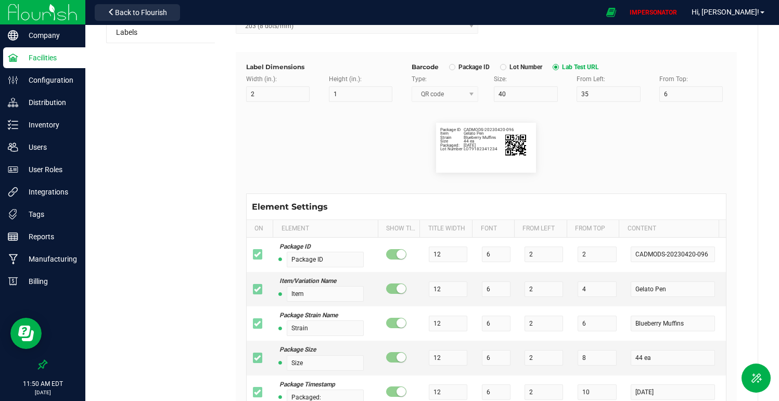
scroll to position [148, 0]
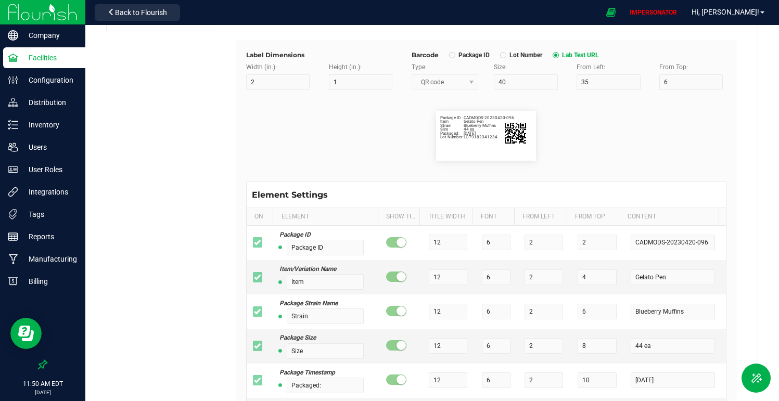
click at [339, 187] on div "Element Settings" at bounding box center [486, 194] width 479 height 25
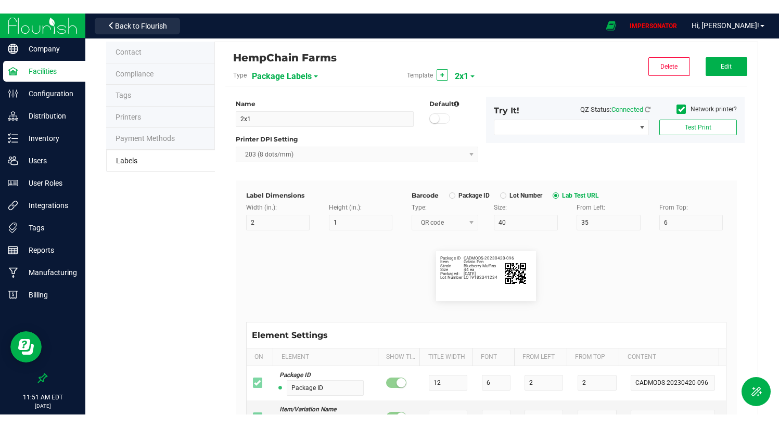
scroll to position [0, 0]
